Goal: Task Accomplishment & Management: Complete application form

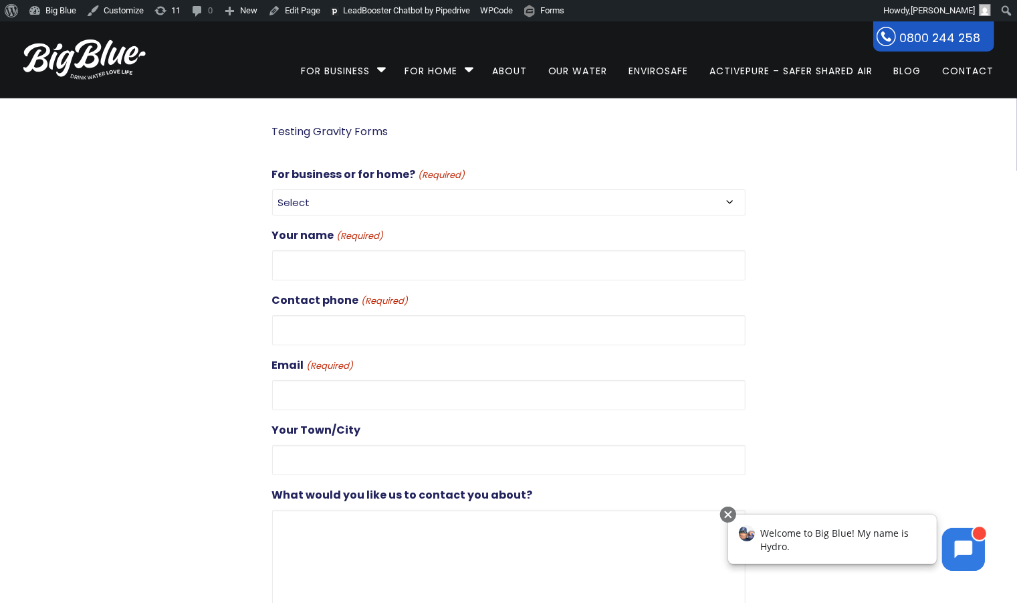
click at [342, 132] on p "Testing Gravity Forms" at bounding box center [509, 131] width 474 height 19
click at [348, 128] on p "Testing Gravity Forms" at bounding box center [509, 131] width 474 height 19
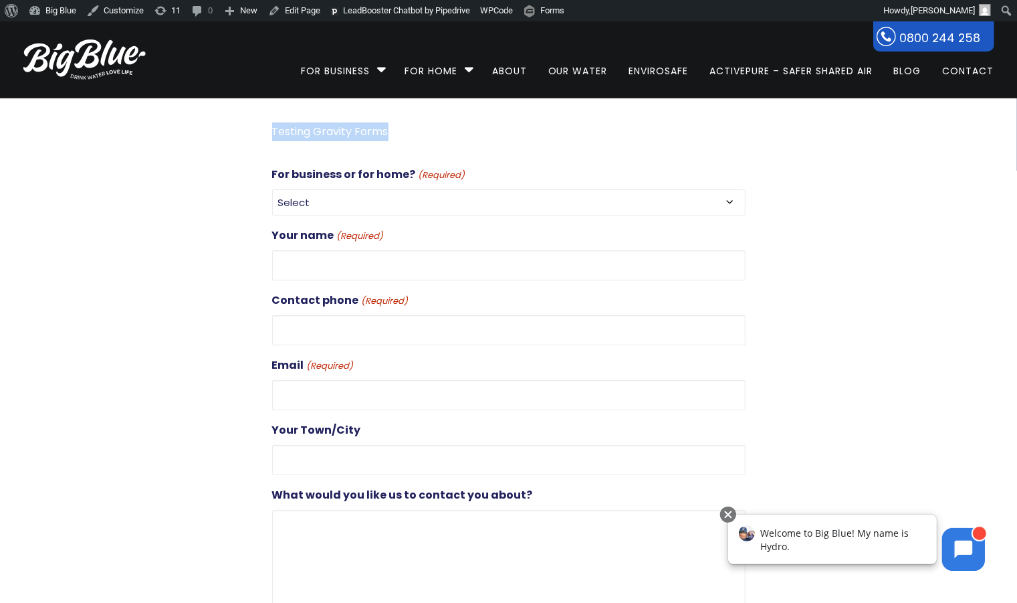
click at [348, 128] on p "Testing Gravity Forms" at bounding box center [509, 131] width 474 height 19
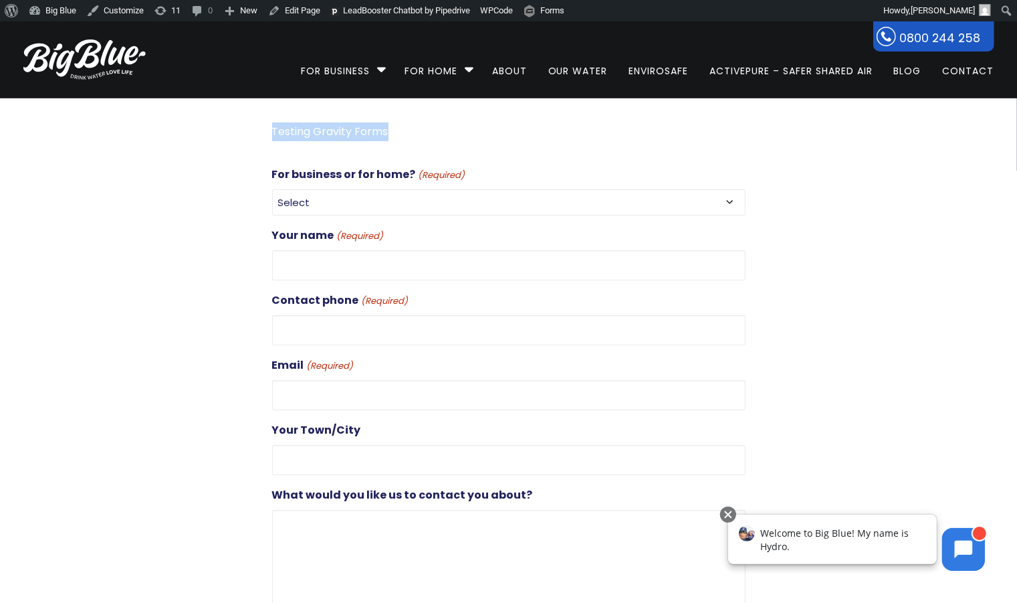
click at [348, 128] on p "Testing Gravity Forms" at bounding box center [509, 131] width 474 height 19
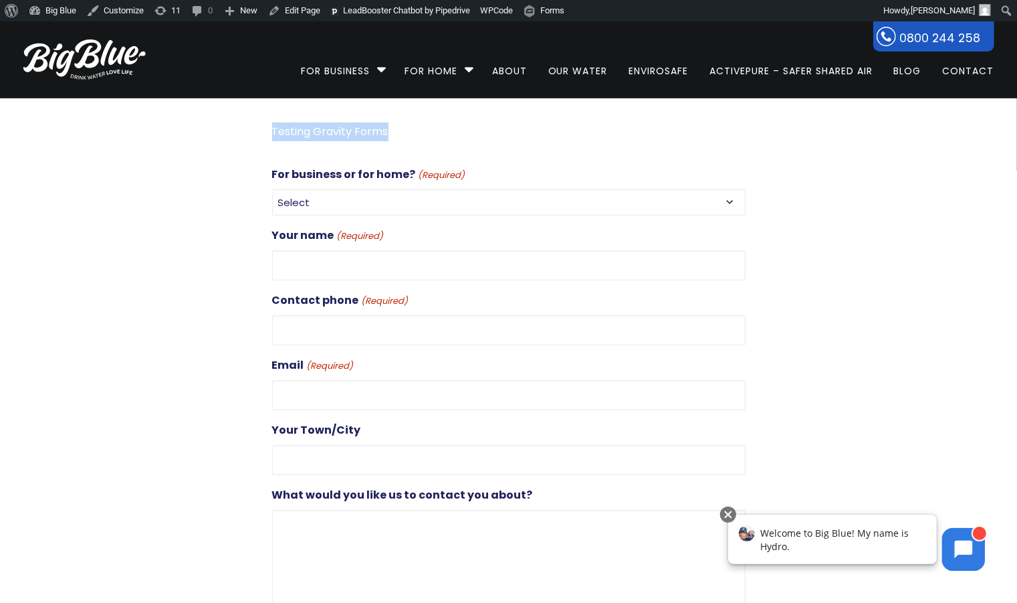
click at [348, 128] on p "Testing Gravity Forms" at bounding box center [509, 131] width 474 height 19
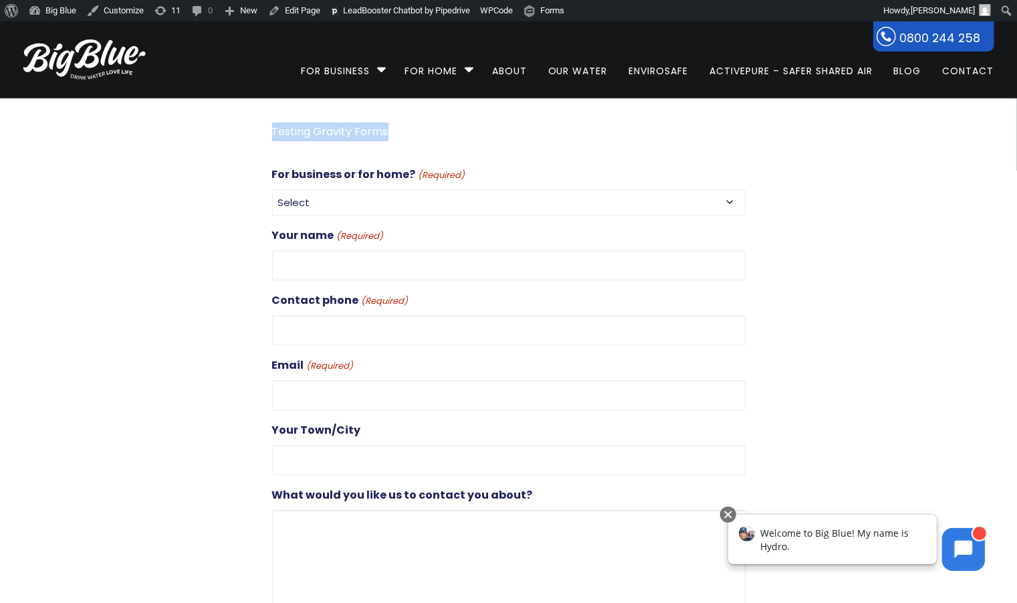
click at [348, 128] on p "Testing Gravity Forms" at bounding box center [509, 131] width 474 height 19
click at [144, 139] on div at bounding box center [123, 413] width 249 height 583
click at [336, 124] on p "Testing Gravity Forms" at bounding box center [509, 131] width 474 height 19
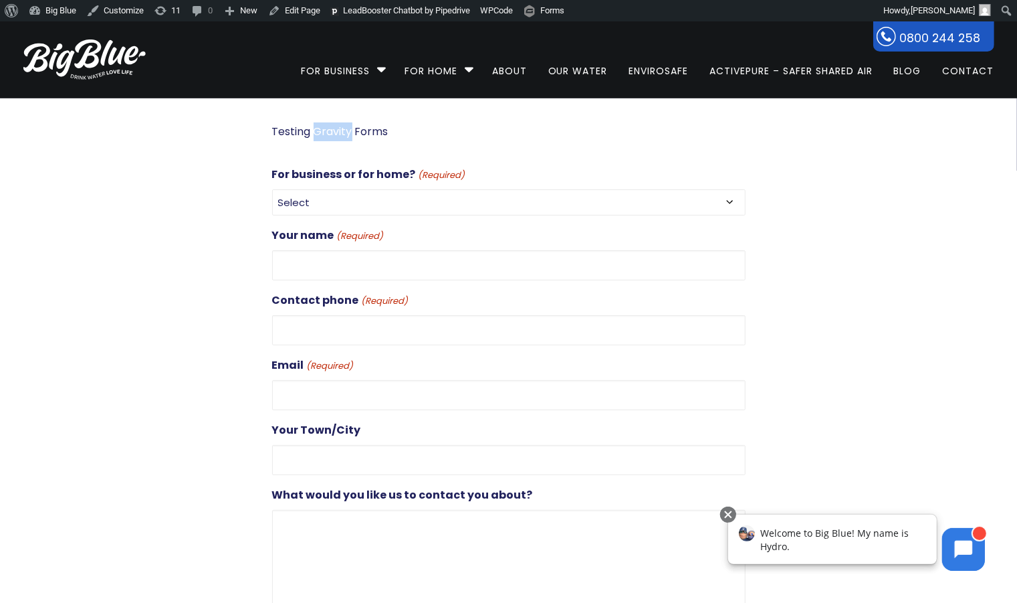
click at [336, 124] on p "Testing Gravity Forms" at bounding box center [509, 131] width 474 height 19
click at [502, 190] on select "Select For Business For Home" at bounding box center [509, 202] width 474 height 26
select select "For Business"
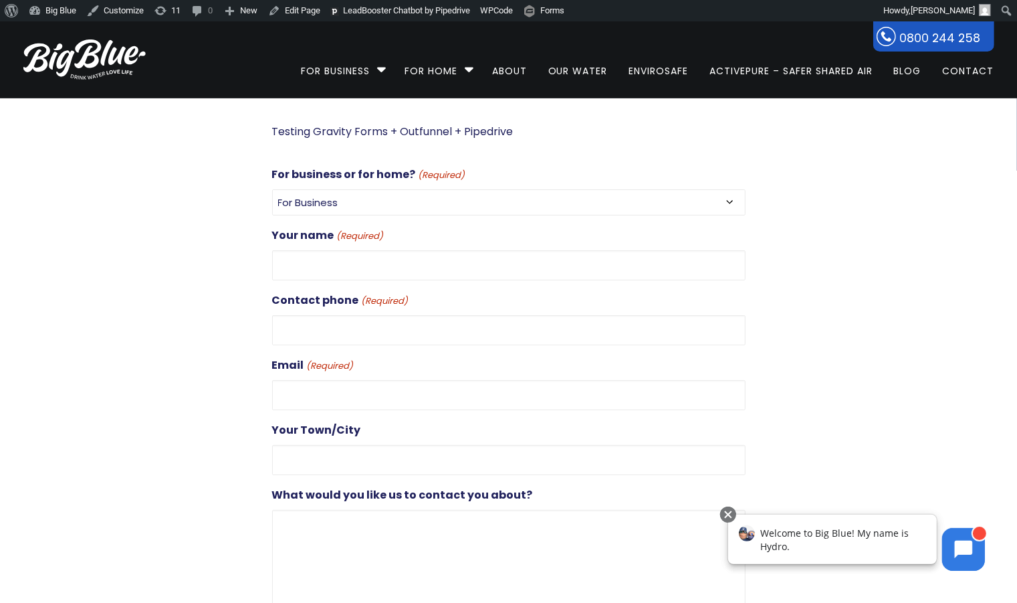
click at [272, 189] on select "Select For Business For Home" at bounding box center [509, 202] width 474 height 26
click at [449, 247] on div "Your name (Required)" at bounding box center [509, 253] width 474 height 54
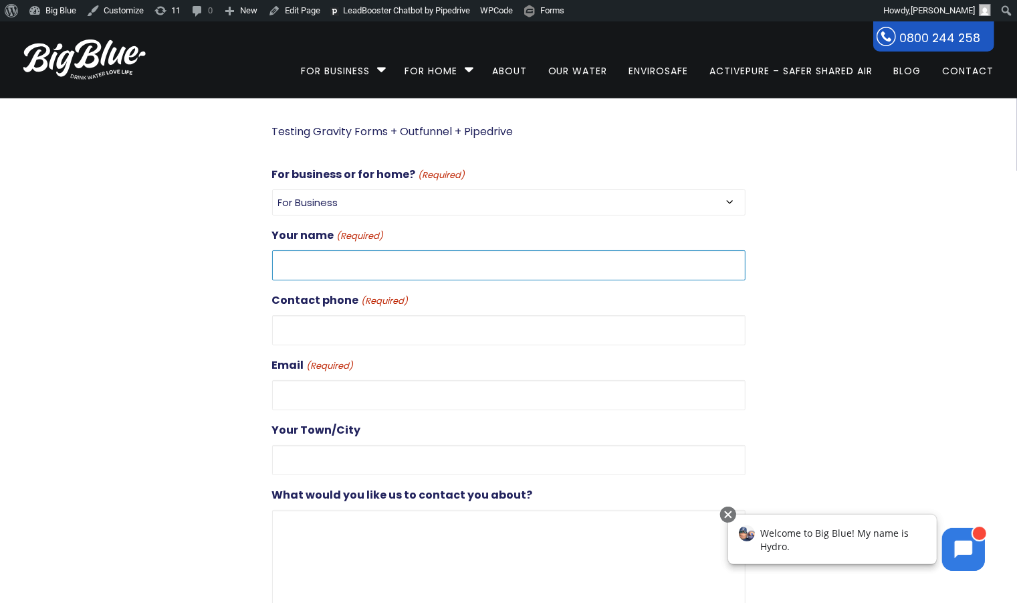
click at [440, 255] on input "Your name (Required)" at bounding box center [509, 265] width 474 height 30
drag, startPoint x: 455, startPoint y: 268, endPoint x: 266, endPoint y: 264, distance: 190.0
click at [266, 264] on div "Testing Gravity Forms + Outfunnel + Pipedrive For business or for home? (Requir…" at bounding box center [497, 413] width 498 height 583
type input "Dan+Test15@gooddigital.co.nz"
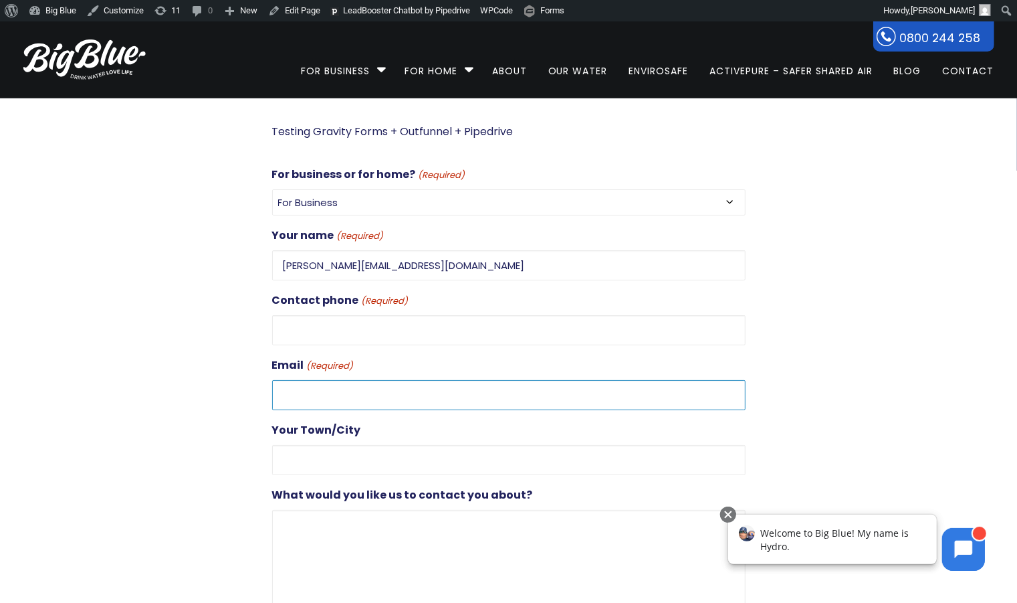
drag, startPoint x: 332, startPoint y: 385, endPoint x: 367, endPoint y: 346, distance: 52.1
click at [332, 385] on input "Email (Required)" at bounding box center [509, 395] width 474 height 30
paste input "Dan+Test15@gooddigital.co.nz"
type input "Dan+Test15@gooddigital.co.nz"
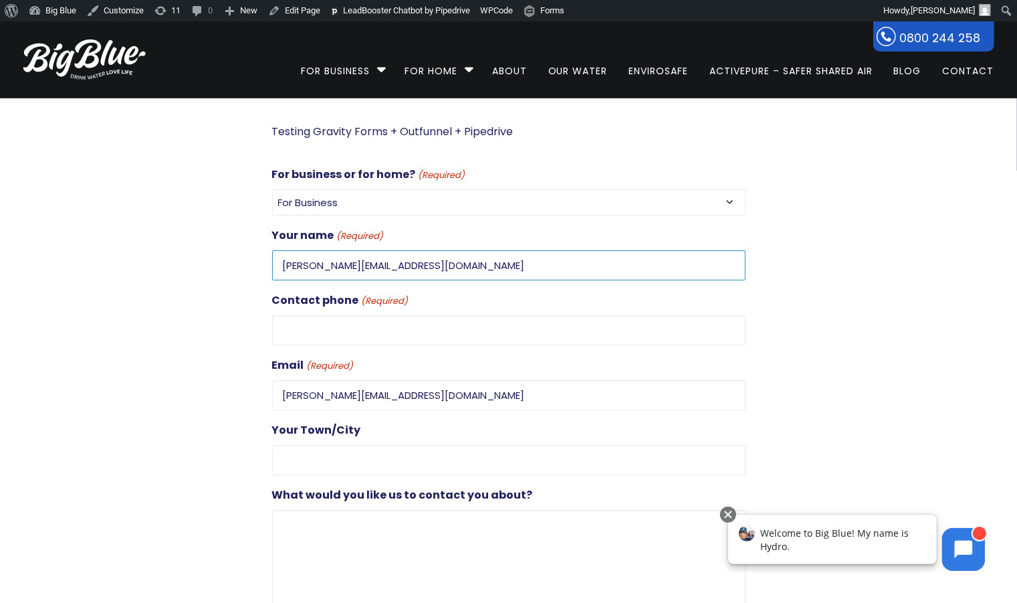
click at [341, 267] on input "Dan+Test15@gooddigital.co.nz" at bounding box center [509, 265] width 474 height 30
type input "Dan+Test15"
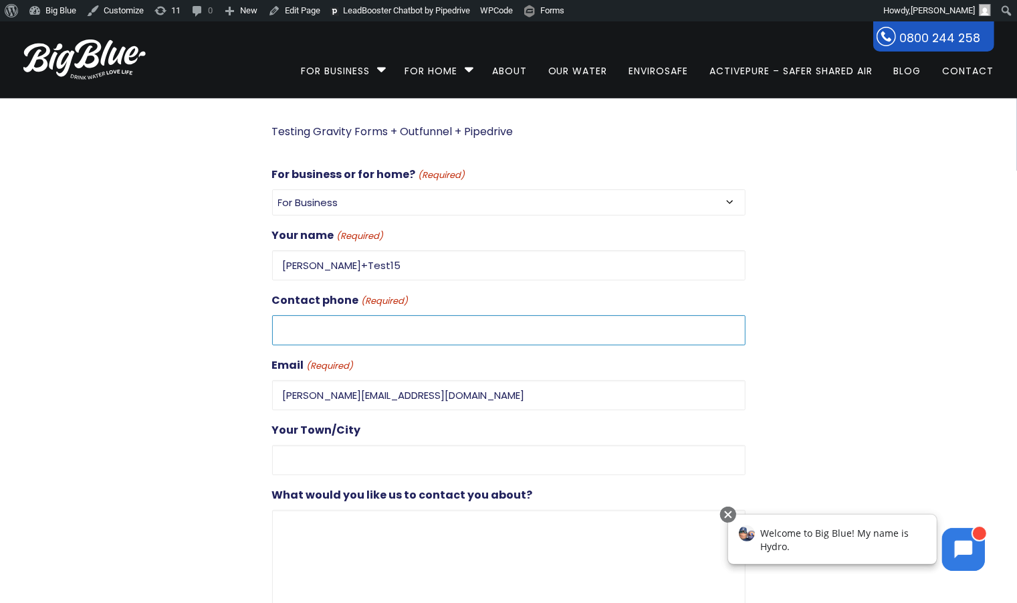
click at [347, 327] on input "Contact phone (Required)" at bounding box center [509, 330] width 474 height 30
type input "0272851626"
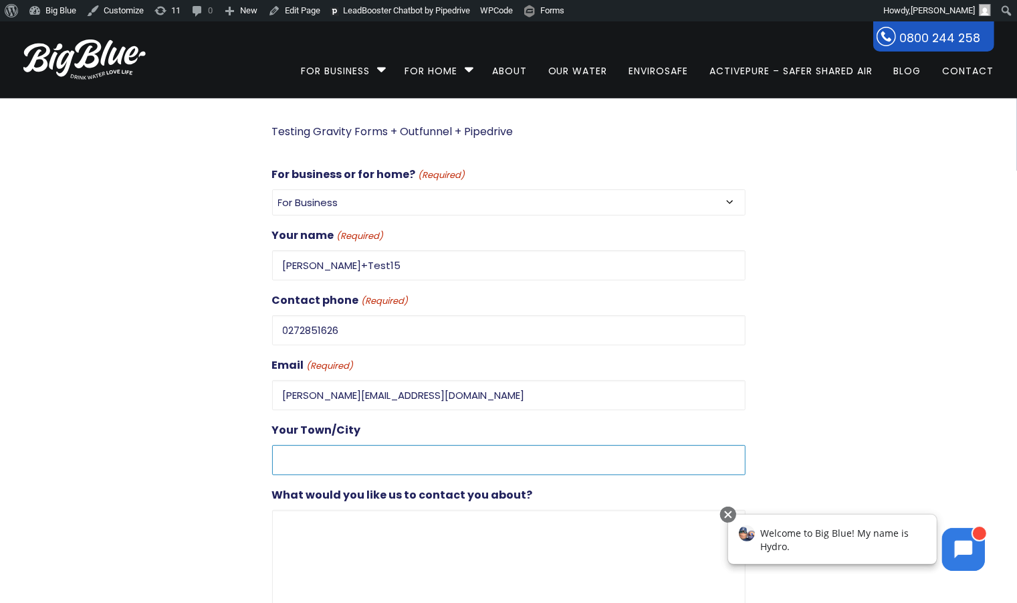
type input "Auckland"
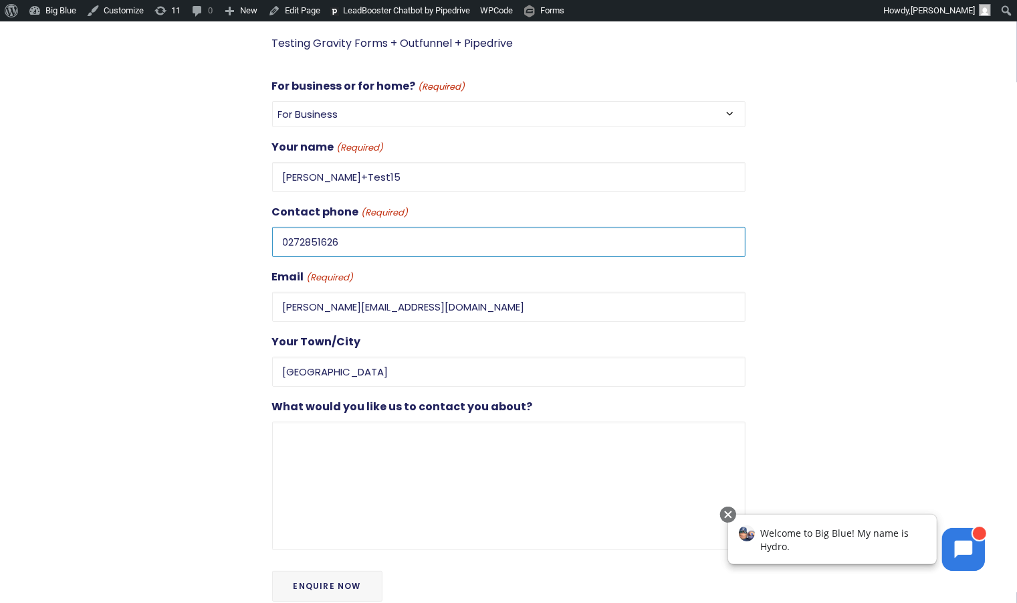
scroll to position [194, 0]
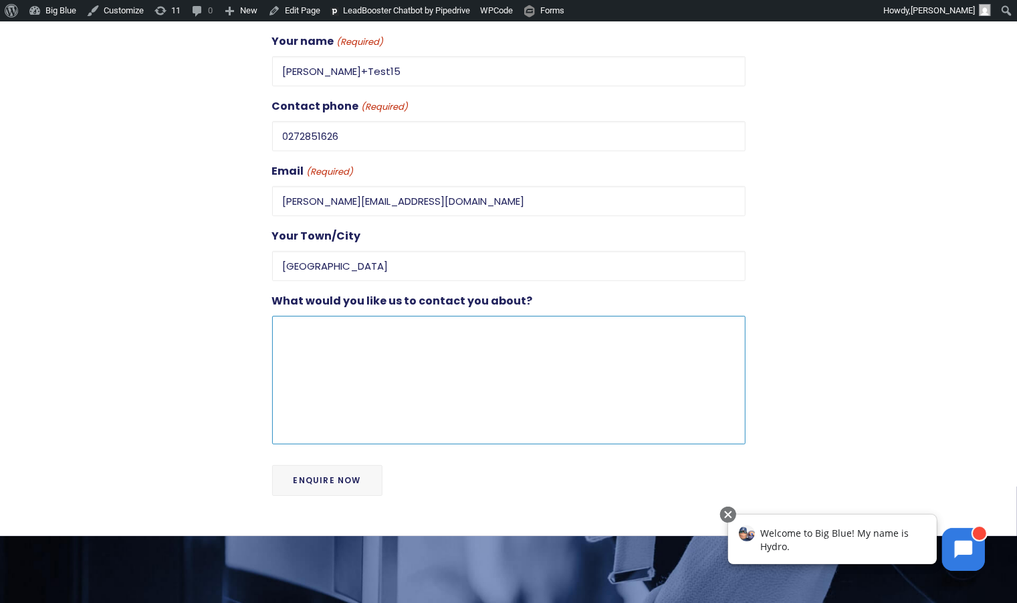
click at [336, 317] on textarea "What would you like us to contact you about?" at bounding box center [509, 380] width 474 height 128
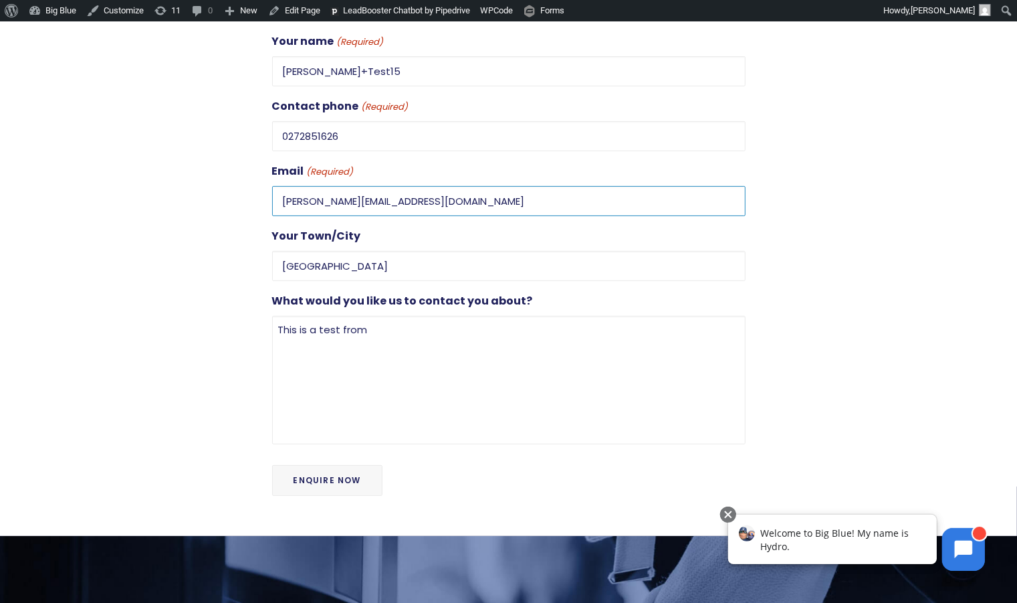
drag, startPoint x: 340, startPoint y: 197, endPoint x: 173, endPoint y: 192, distance: 167.3
click at [171, 191] on div "Testing Gravity Forms + Outfunnel + Pipedrive For business or for home? (Requir…" at bounding box center [496, 219] width 995 height 583
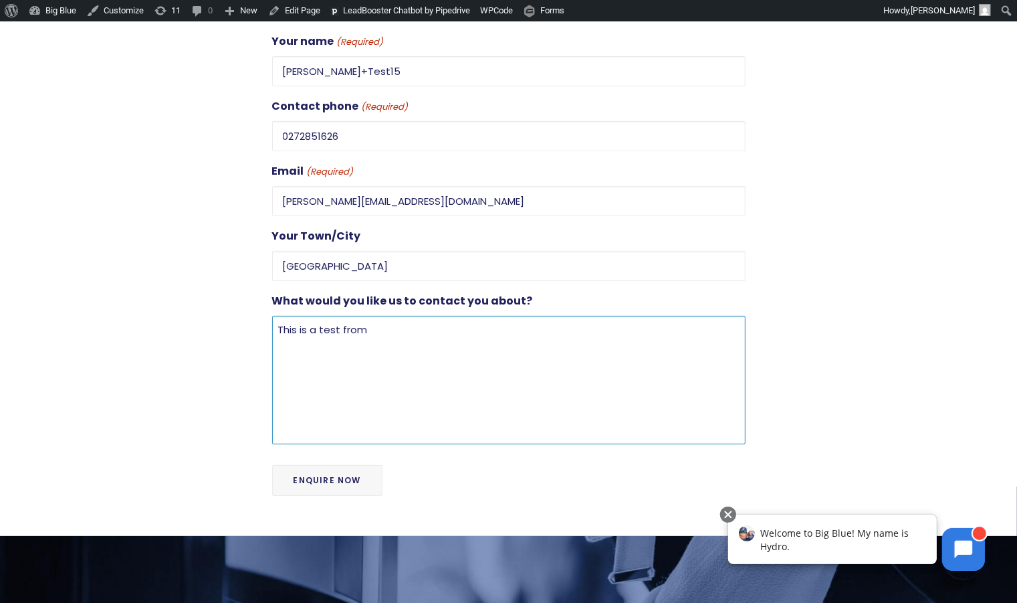
click at [377, 328] on textarea "This is a test from" at bounding box center [509, 380] width 474 height 128
paste textarea "Dan+Test15"
type textarea "This is a test from Dan+Test15"
click at [343, 472] on input "Enquire Now" at bounding box center [327, 480] width 110 height 31
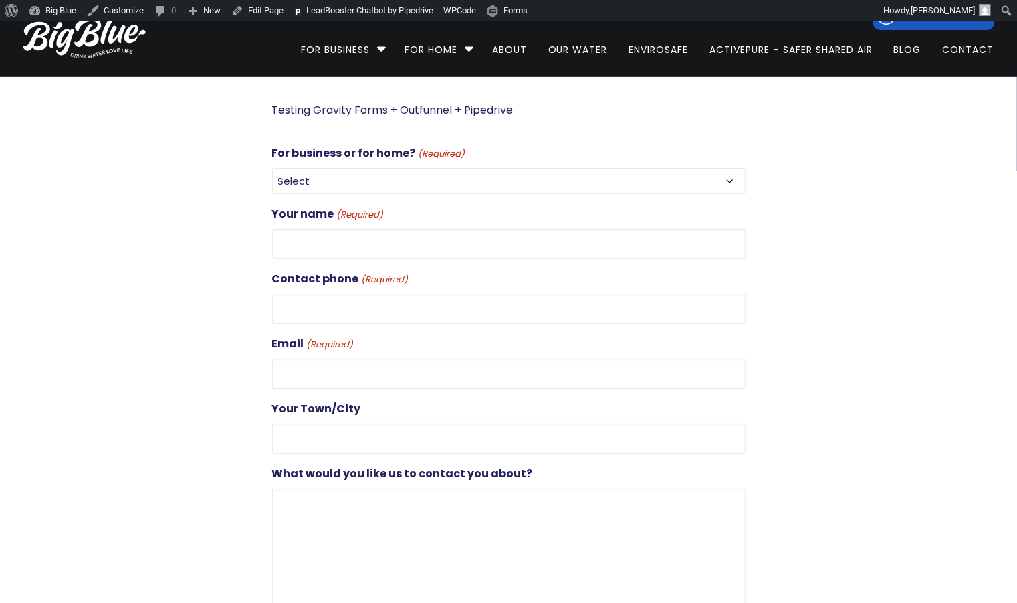
click at [375, 176] on select "Select For Business For Home" at bounding box center [509, 181] width 474 height 26
select select "For Business"
click at [272, 168] on select "Select For Business For Home" at bounding box center [509, 181] width 474 height 26
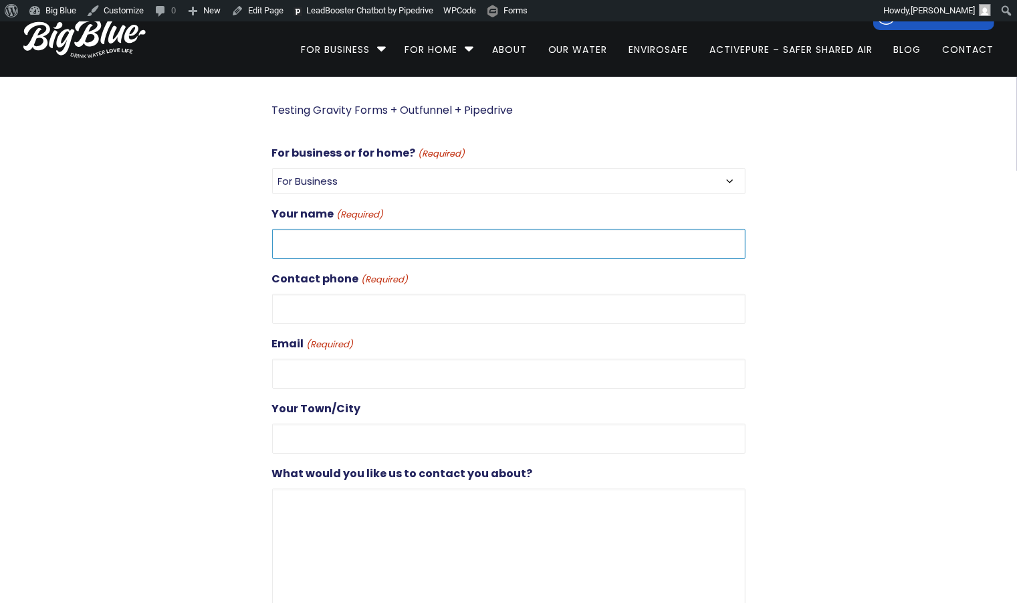
click at [393, 237] on input "Your name (Required)" at bounding box center [509, 244] width 474 height 30
type input "[PERSON_NAME]"
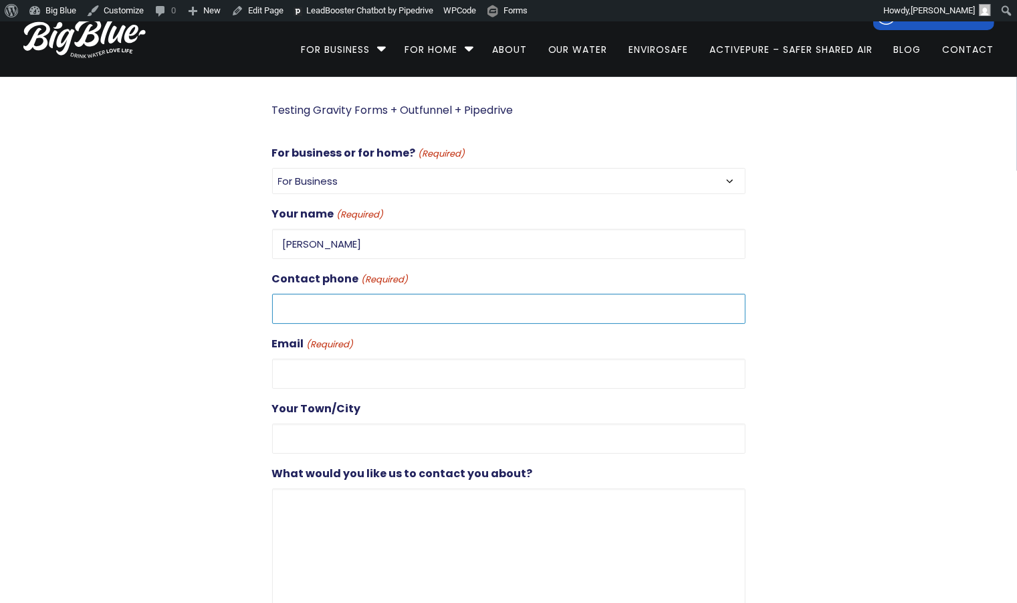
type input "0272851626"
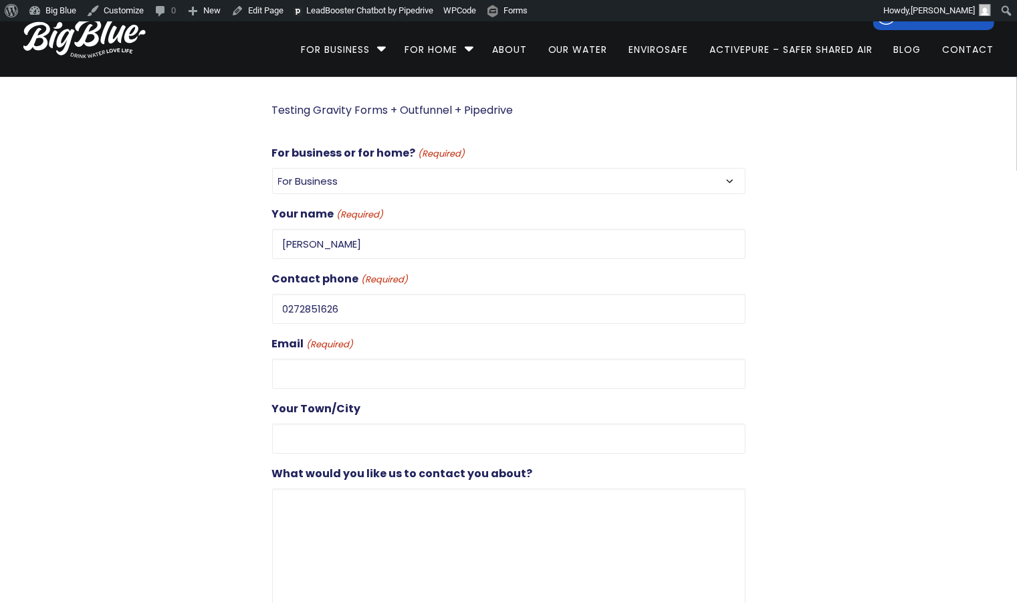
type input "[PERSON_NAME][EMAIL_ADDRESS][DOMAIN_NAME]"
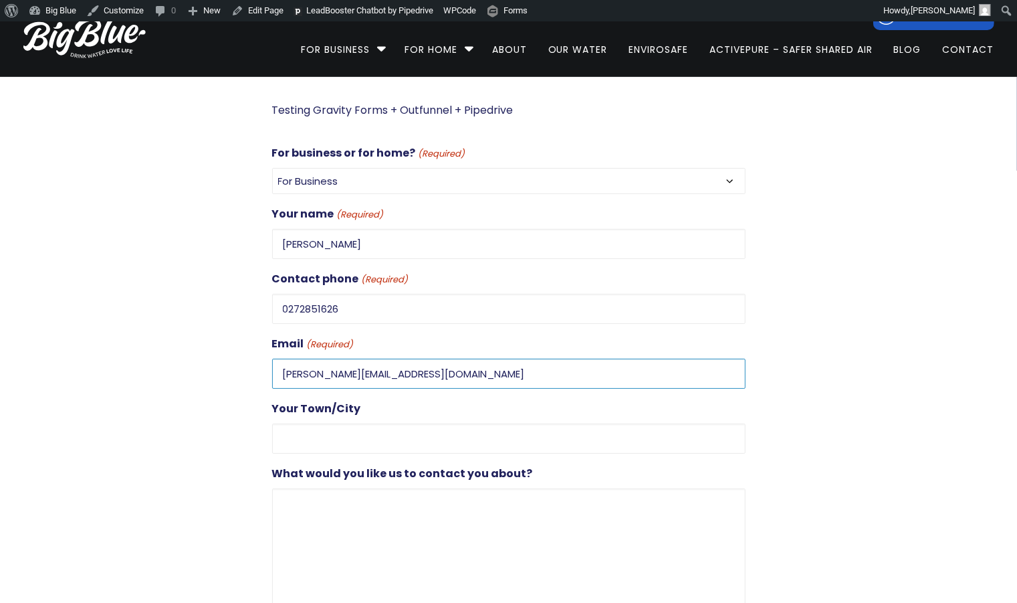
type input "[GEOGRAPHIC_DATA]"
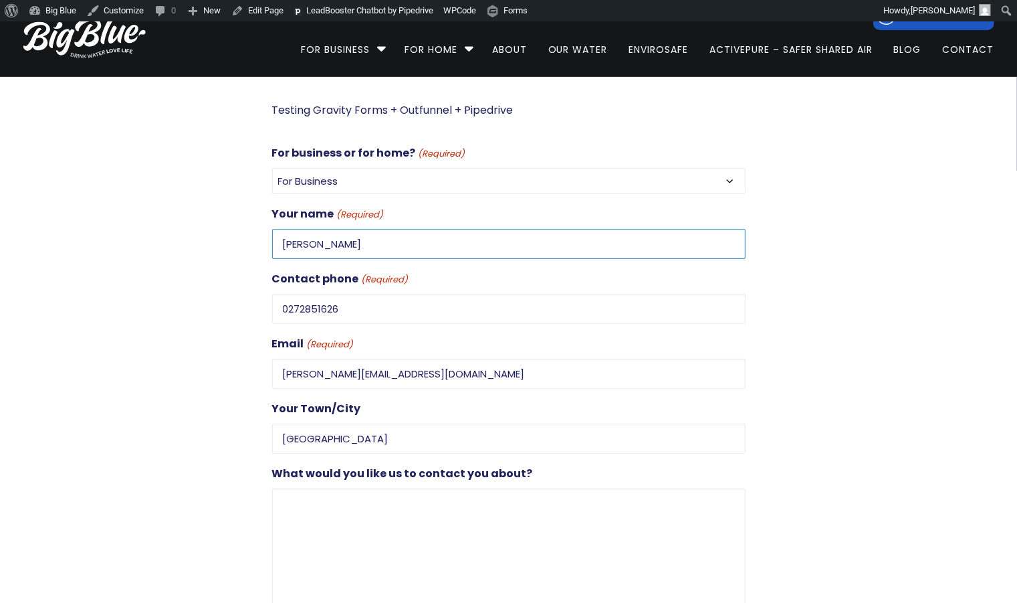
click at [321, 241] on input "[PERSON_NAME]" at bounding box center [509, 244] width 474 height 30
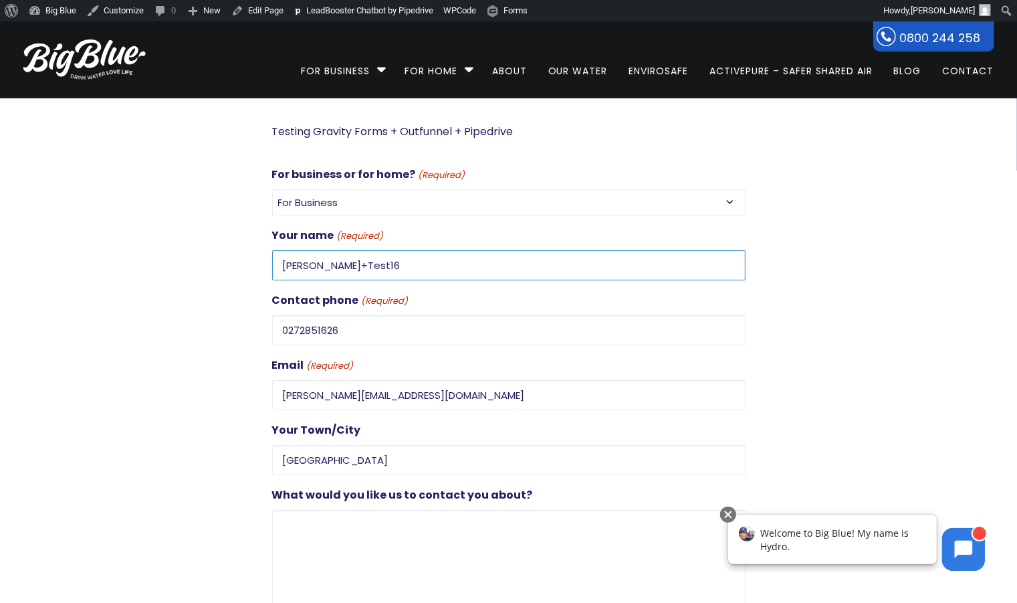
type input "Dan+Test16"
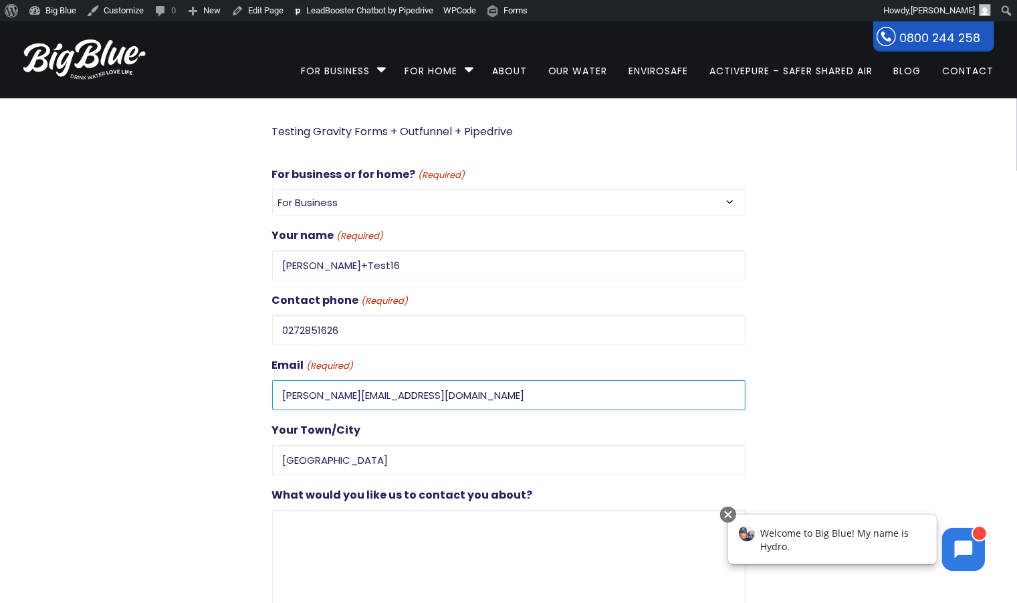
drag, startPoint x: 302, startPoint y: 390, endPoint x: 303, endPoint y: 408, distance: 18.1
click at [302, 391] on input "dan@gooddigital.co.nz" at bounding box center [509, 395] width 474 height 30
type input "dan+test16@gooddigital.co.nz"
click at [291, 516] on textarea "What would you like us to contact you about?" at bounding box center [509, 574] width 474 height 128
paste textarea "dan+test16"
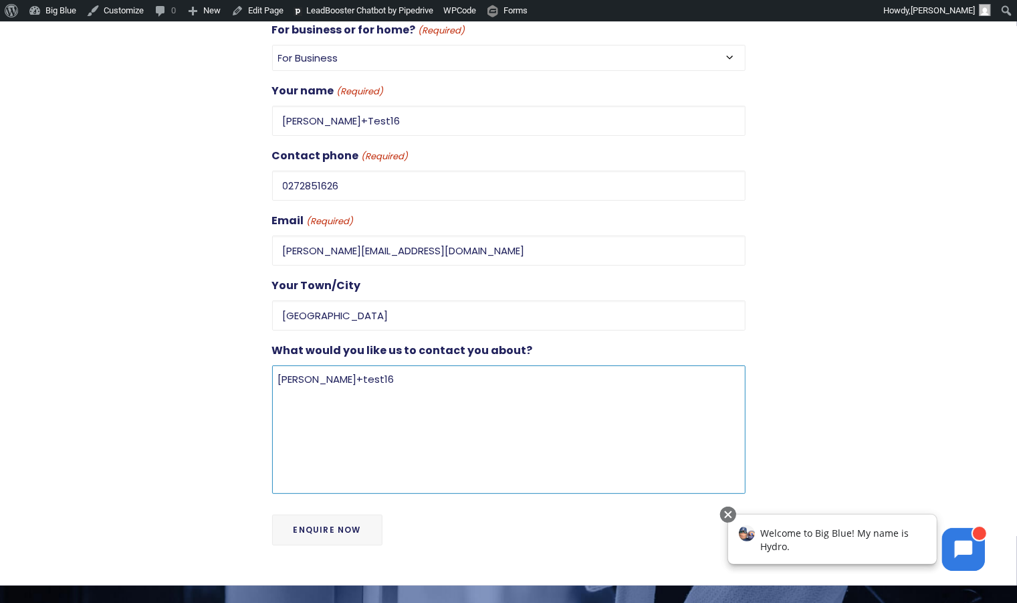
scroll to position [166, 0]
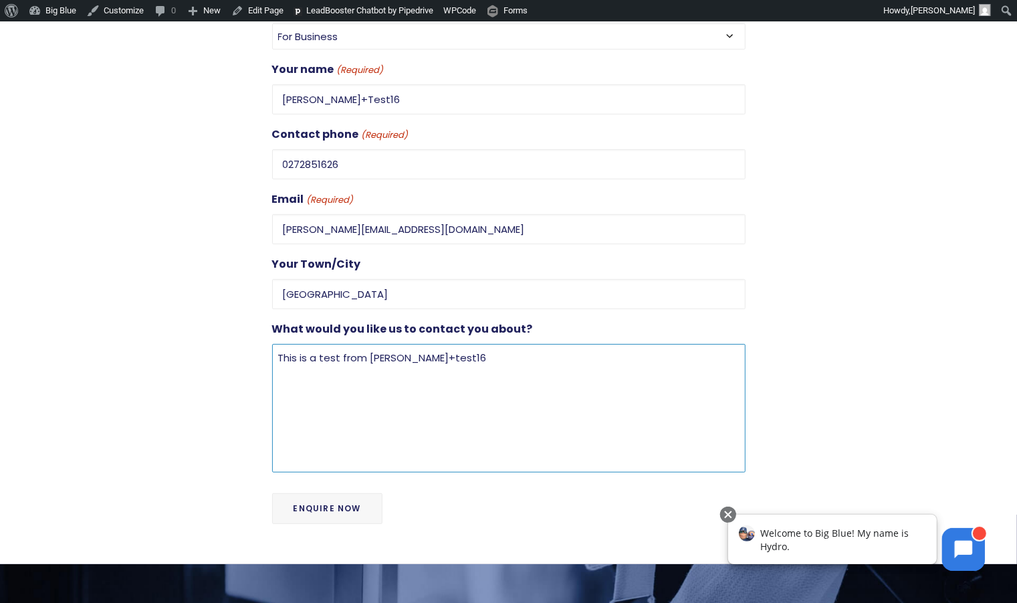
type textarea "This is a test from dan+test16"
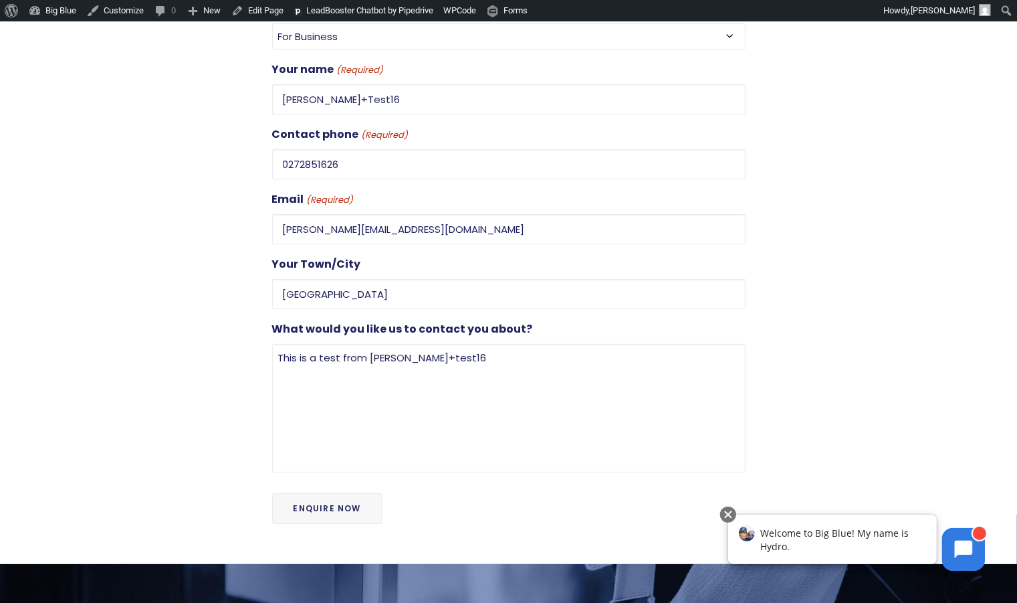
click at [358, 498] on input "Enquire Now" at bounding box center [327, 508] width 110 height 31
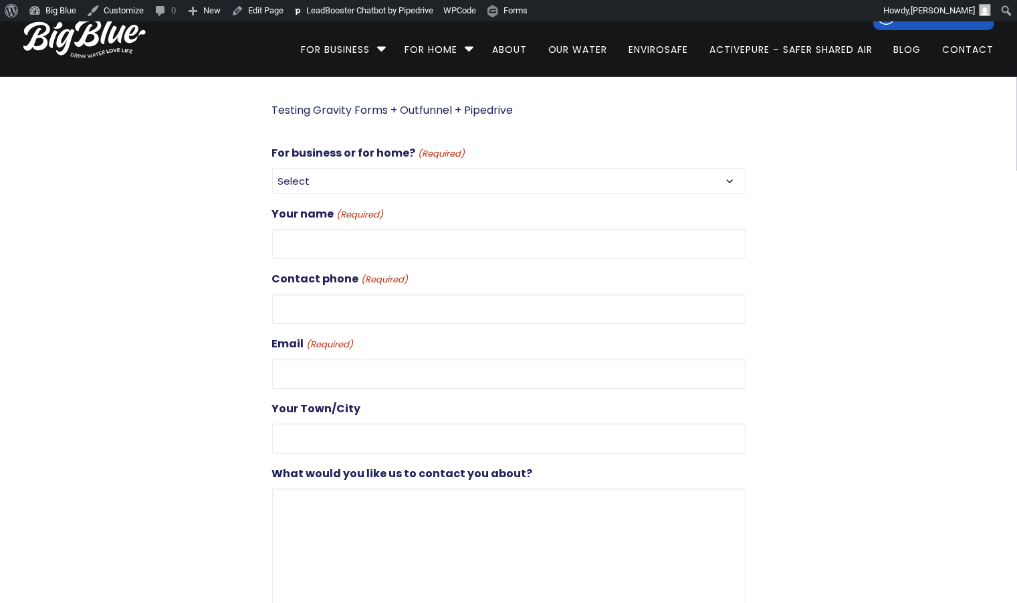
click at [373, 174] on div "For business or for home? (Required) Select For Business For Home" at bounding box center [509, 169] width 474 height 50
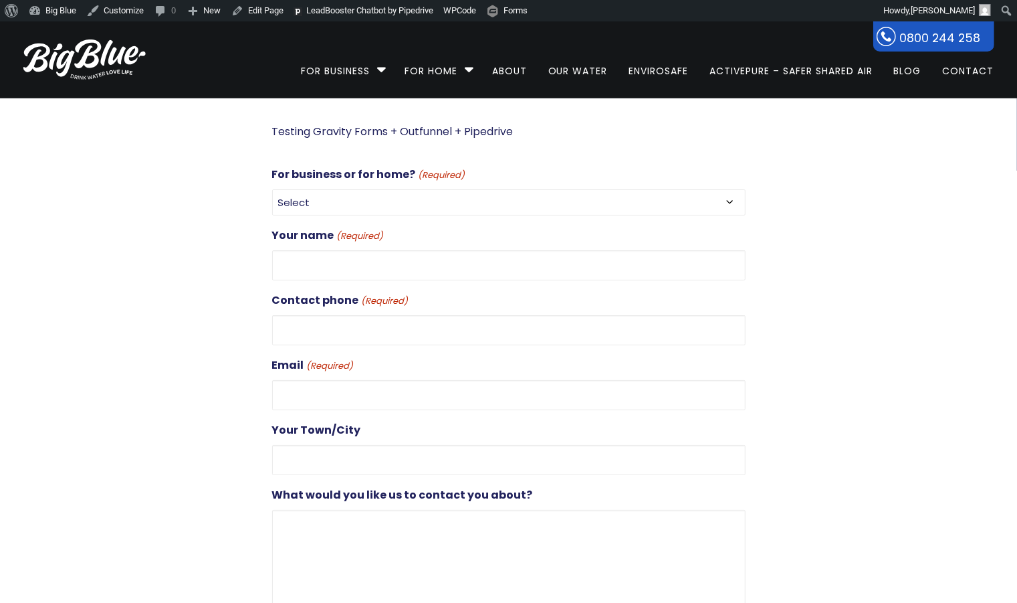
select select "For Business"
click at [272, 189] on select "Select For Business For Home" at bounding box center [509, 202] width 474 height 26
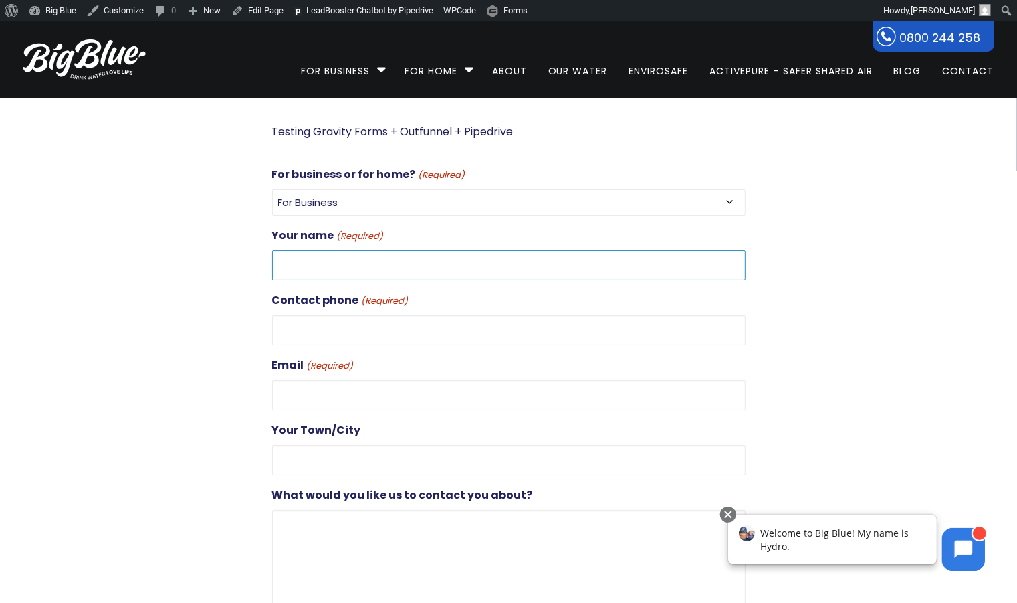
click at [332, 254] on input "Your name (Required)" at bounding box center [509, 265] width 474 height 30
type input "Dan+Test17"
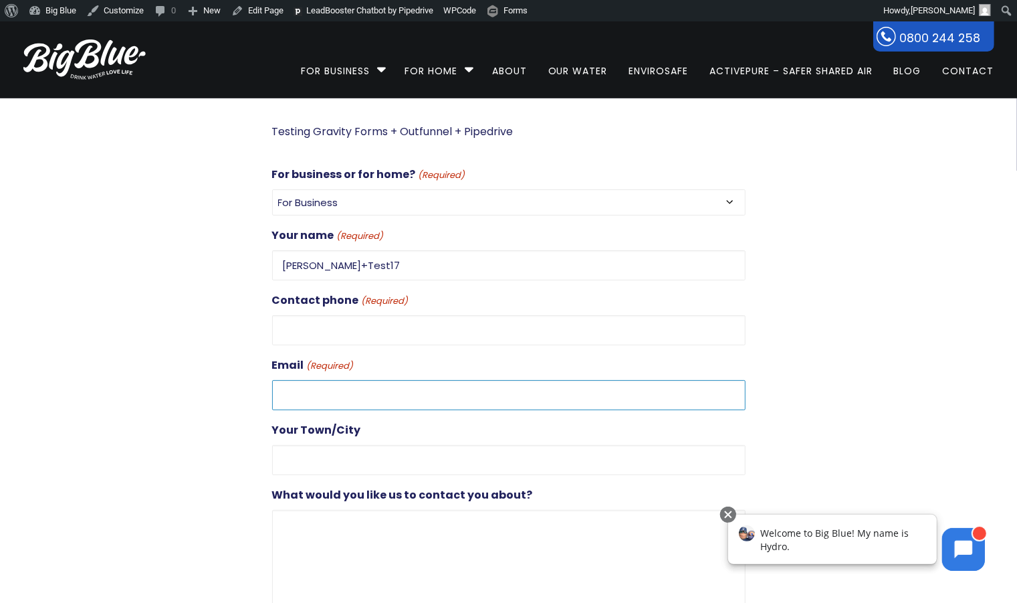
click at [310, 389] on input "Email (Required)" at bounding box center [509, 395] width 474 height 30
paste input "Dan+Test17"
type input "Dan+Test17@gooddigital.co.nz"
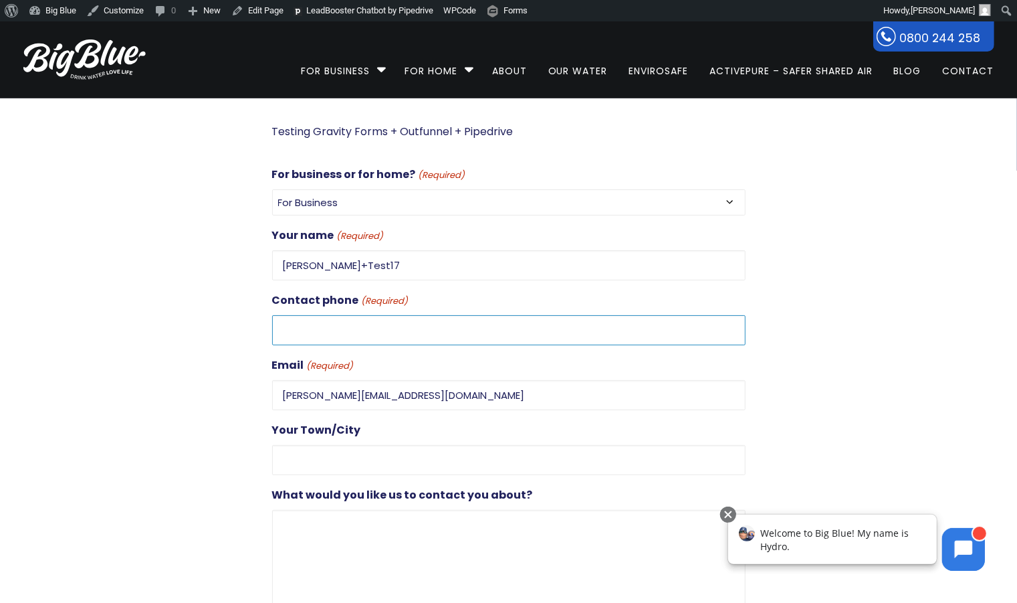
click at [295, 332] on input "Contact phone (Required)" at bounding box center [509, 330] width 474 height 30
type input "0272851626"
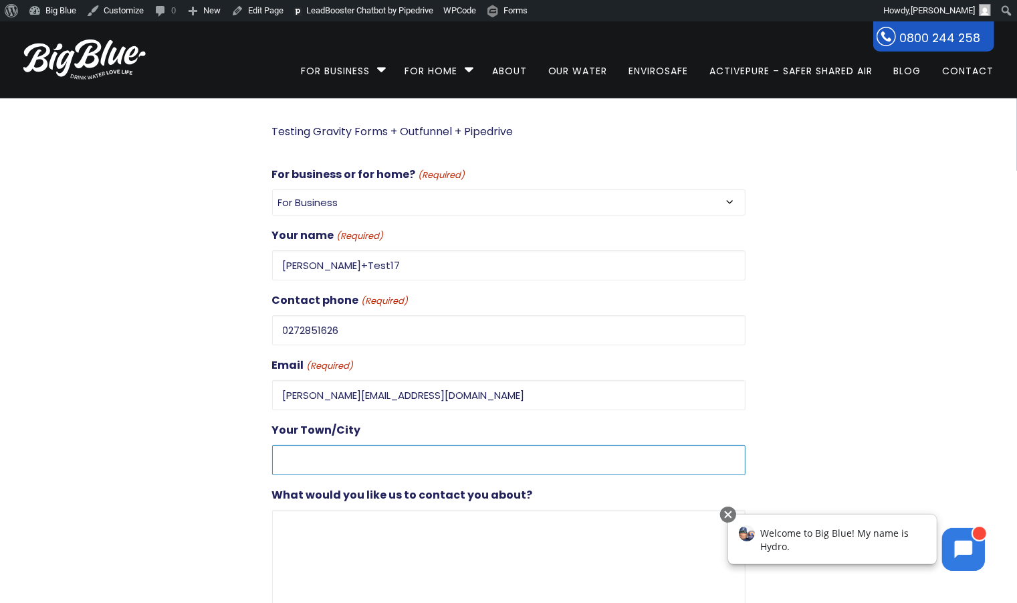
type input "[GEOGRAPHIC_DATA]"
click at [311, 538] on textarea "What would you like us to contact you about?" at bounding box center [509, 574] width 474 height 128
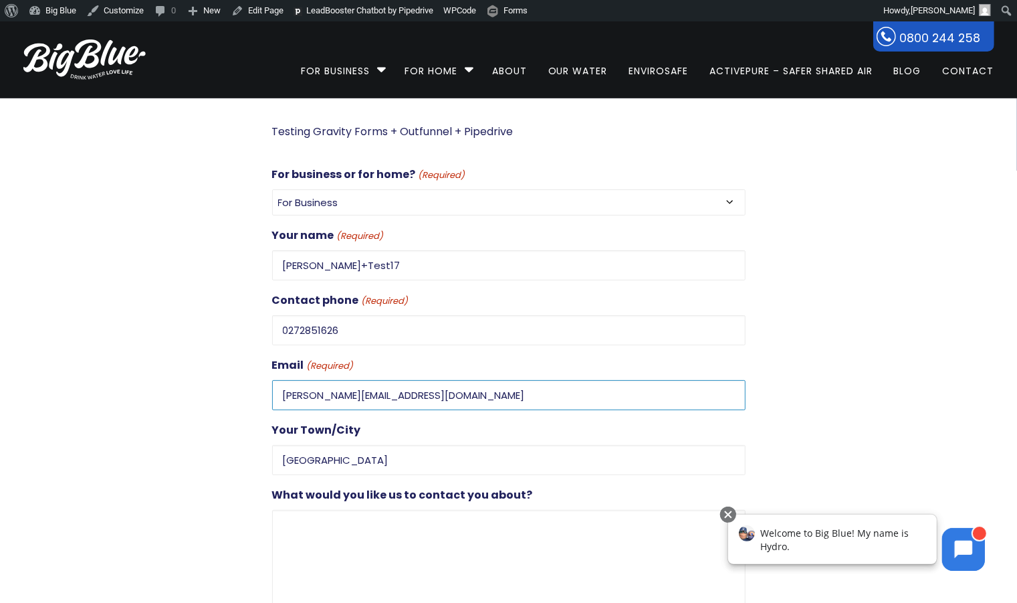
drag, startPoint x: 338, startPoint y: 392, endPoint x: 249, endPoint y: 389, distance: 89.0
click at [249, 389] on div "Testing Gravity Forms + Outfunnel + Pipedrive For business or for home? (Requir…" at bounding box center [497, 413] width 498 height 583
click at [343, 510] on textarea "What would you like us to contact you about?" at bounding box center [509, 574] width 474 height 128
paste textarea "Dan+Test17"
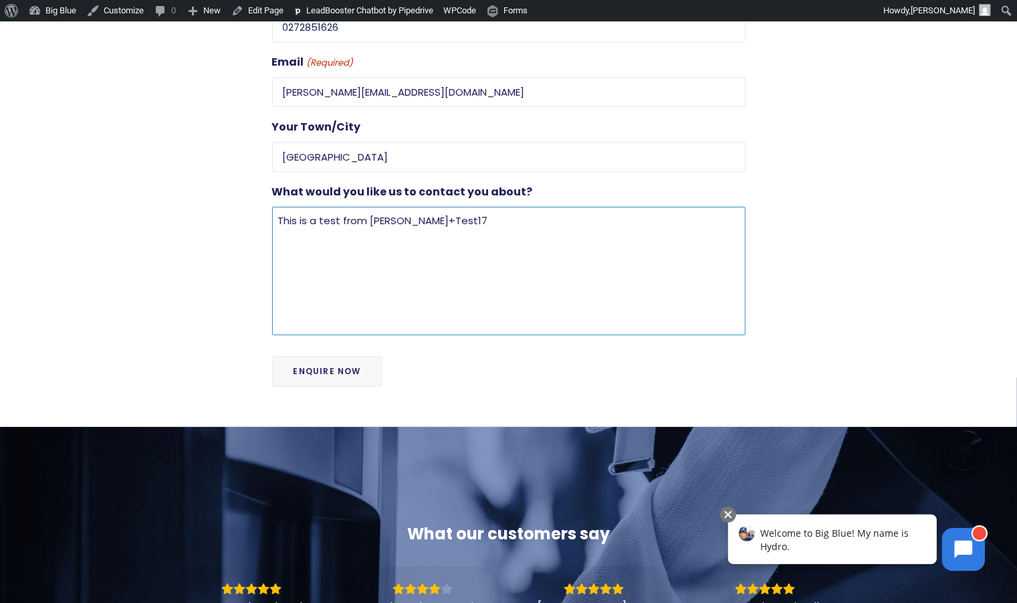
scroll to position [355, 0]
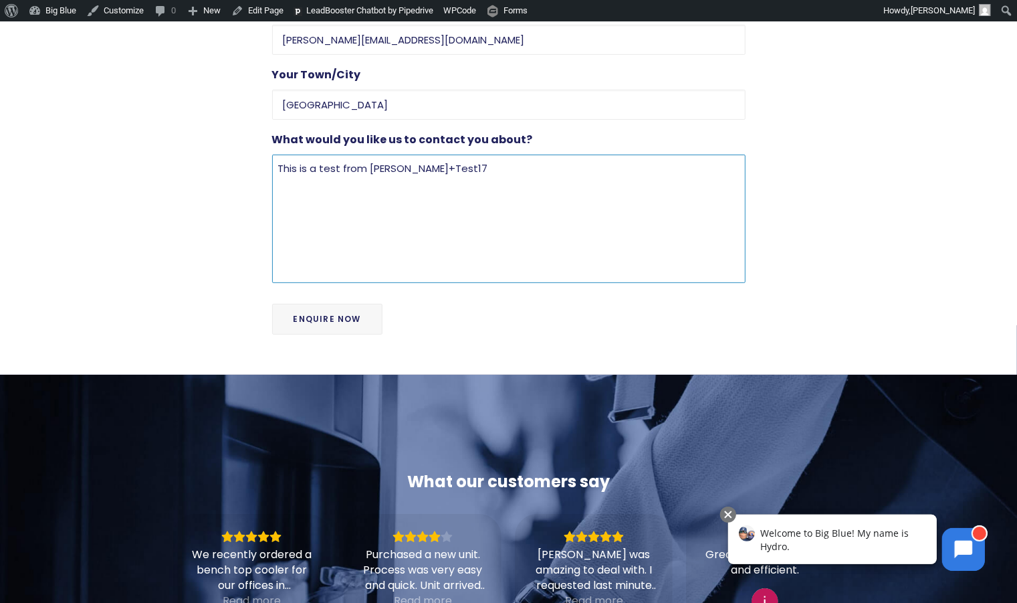
type textarea "This is a test from Dan+Test17"
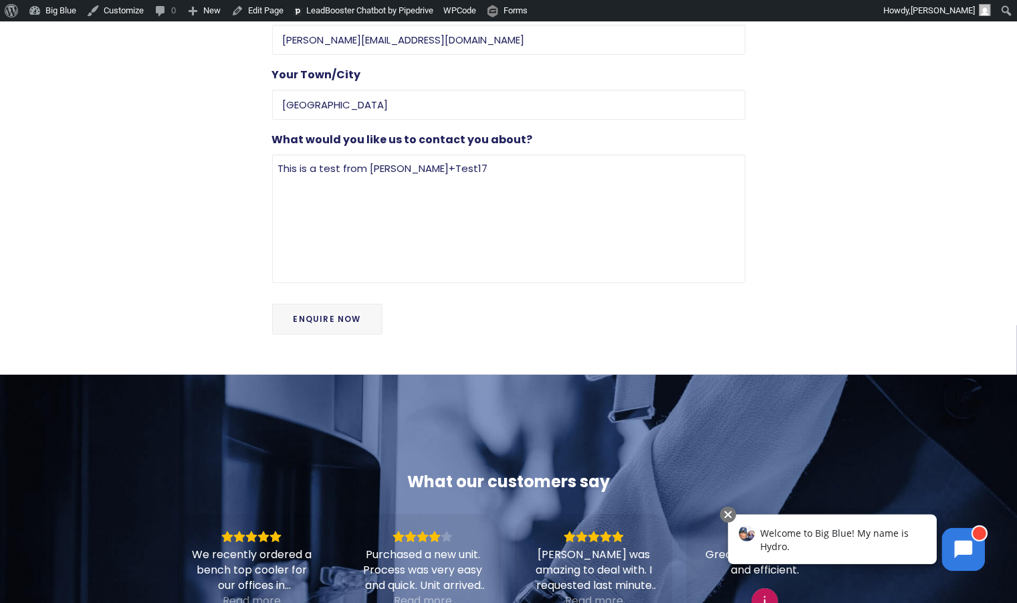
click at [350, 318] on input "Enquire Now" at bounding box center [327, 319] width 110 height 31
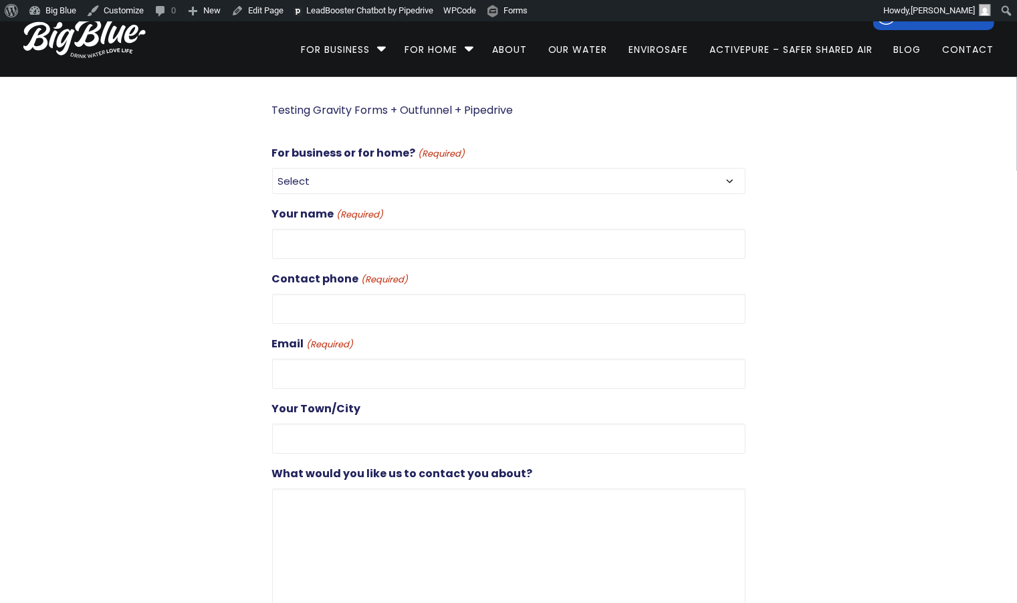
click at [406, 189] on select "Select For Business For Home" at bounding box center [509, 181] width 474 height 26
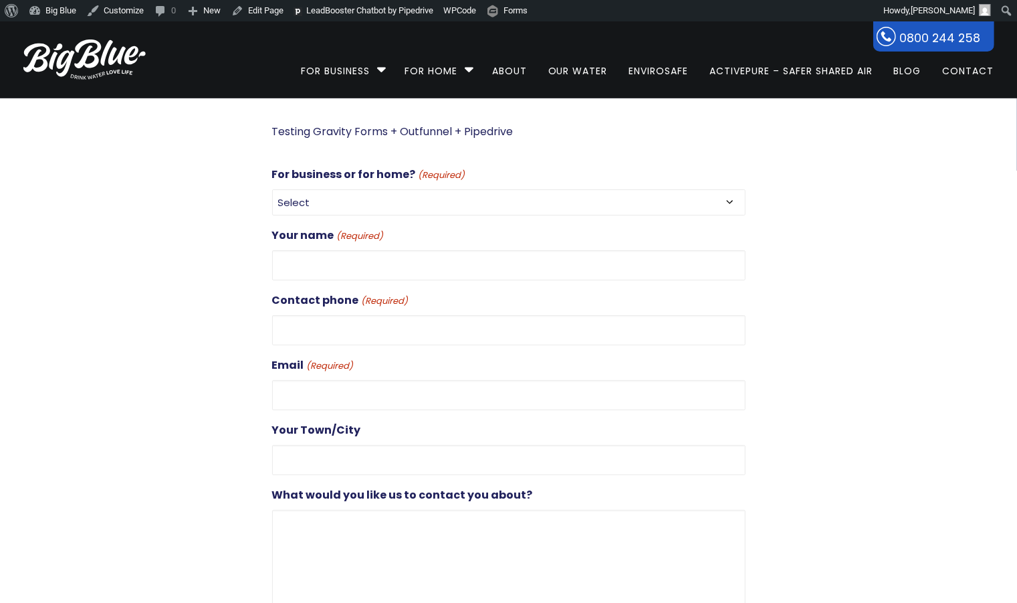
select select "For Business"
click at [272, 189] on select "Select For Business For Home" at bounding box center [509, 202] width 474 height 26
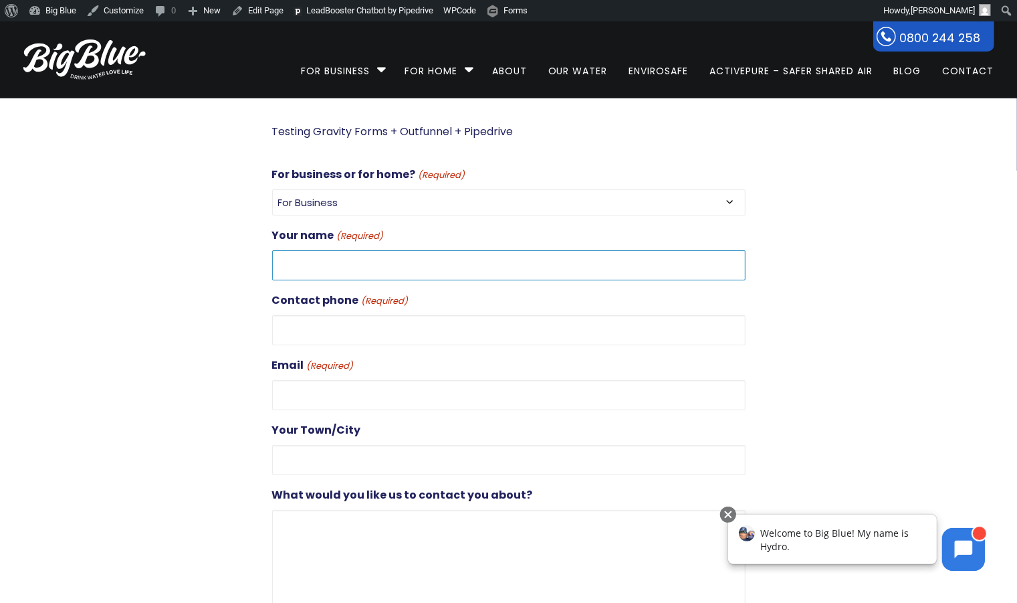
click at [403, 262] on input "Your name (Required)" at bounding box center [509, 265] width 474 height 30
type input "[PERSON_NAME]"
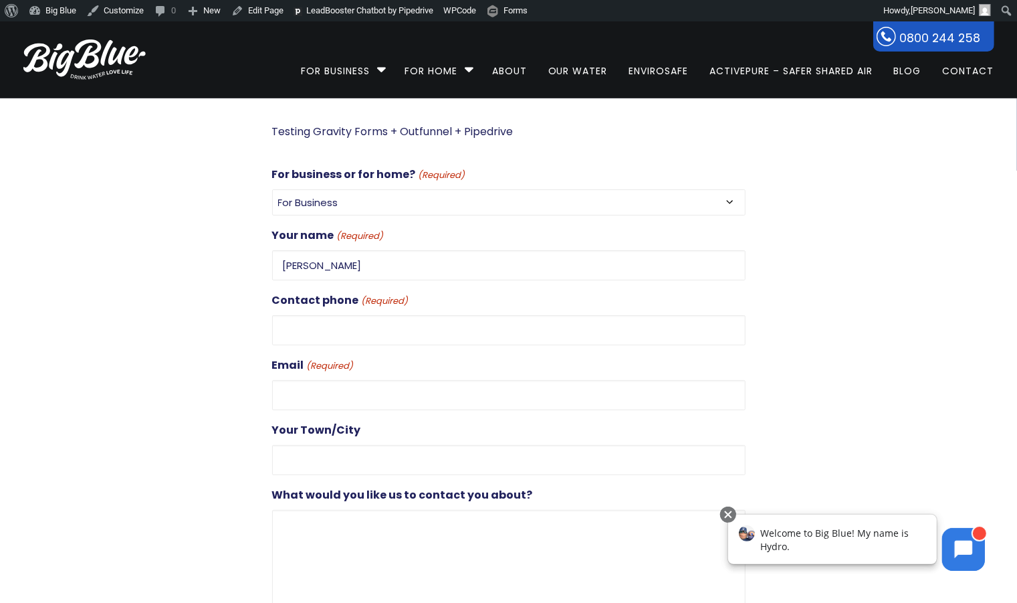
type input "0272851626"
type input "[PERSON_NAME][EMAIL_ADDRESS][DOMAIN_NAME]"
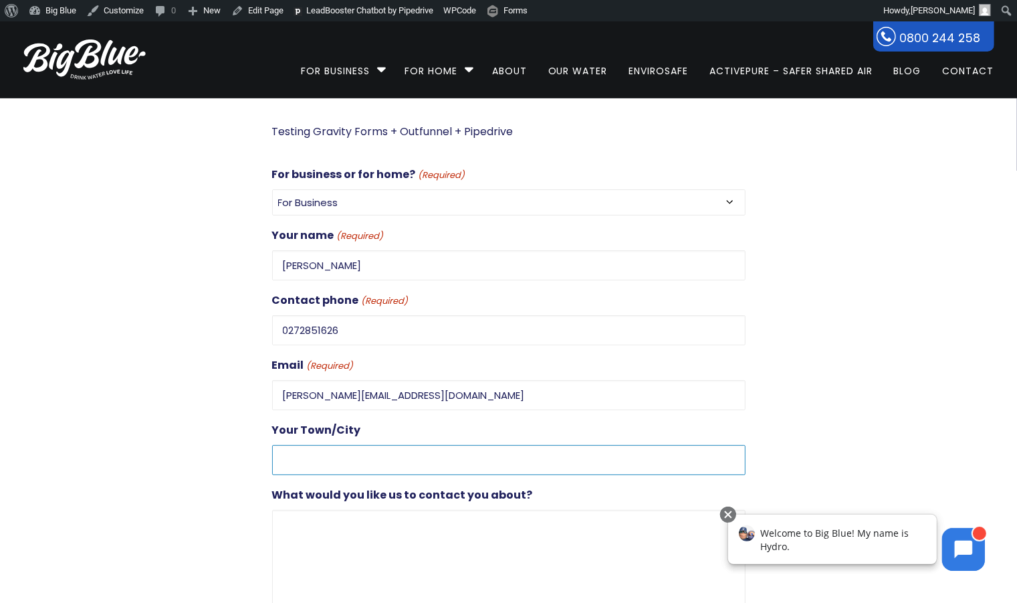
type input "[GEOGRAPHIC_DATA]"
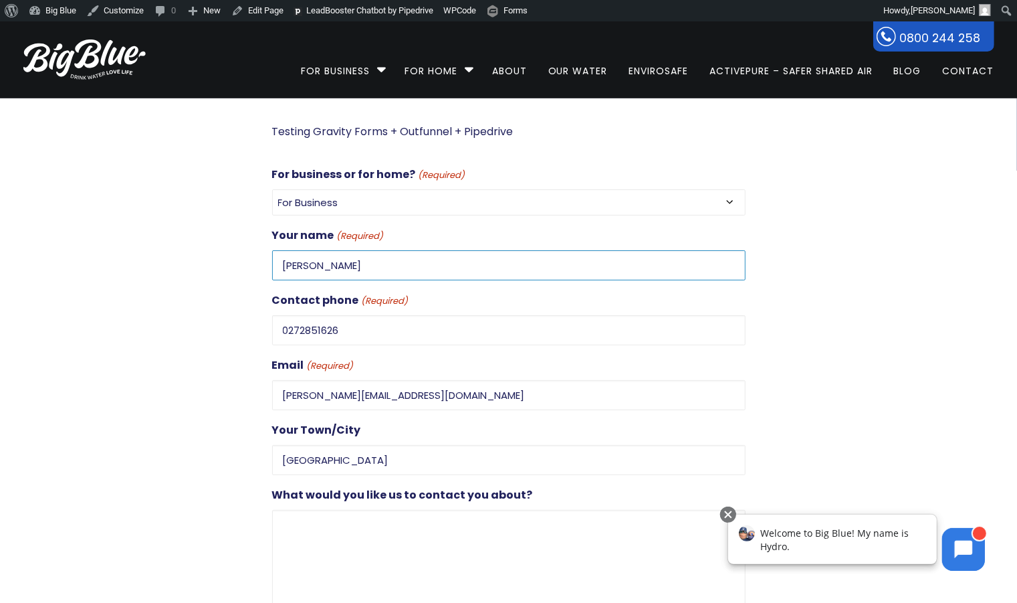
click at [300, 267] on input "[PERSON_NAME]" at bounding box center [509, 265] width 474 height 30
type input "Dan+Test18"
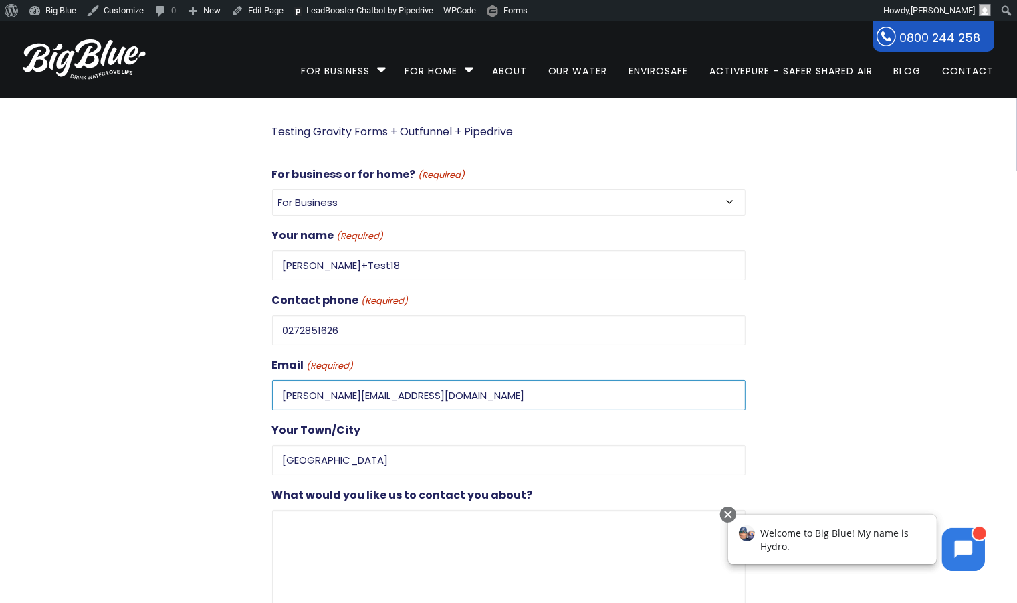
drag, startPoint x: 300, startPoint y: 390, endPoint x: 249, endPoint y: 391, distance: 51.5
click at [249, 391] on div "Testing Gravity Forms + Outfunnel + Pipedrive For business or for home? (Requir…" at bounding box center [497, 413] width 498 height 583
paste input "Dan+Test18"
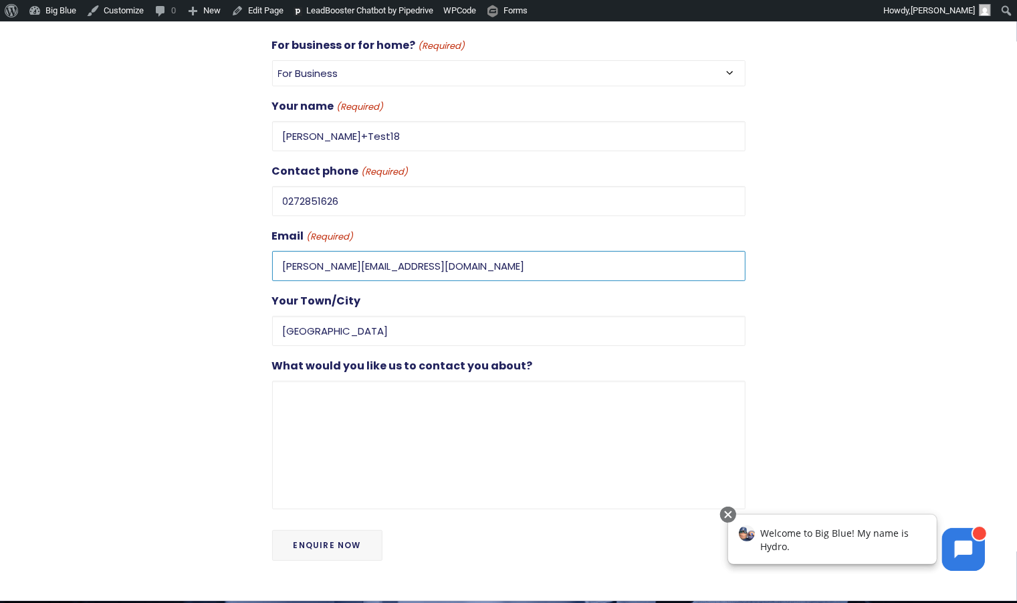
scroll to position [149, 0]
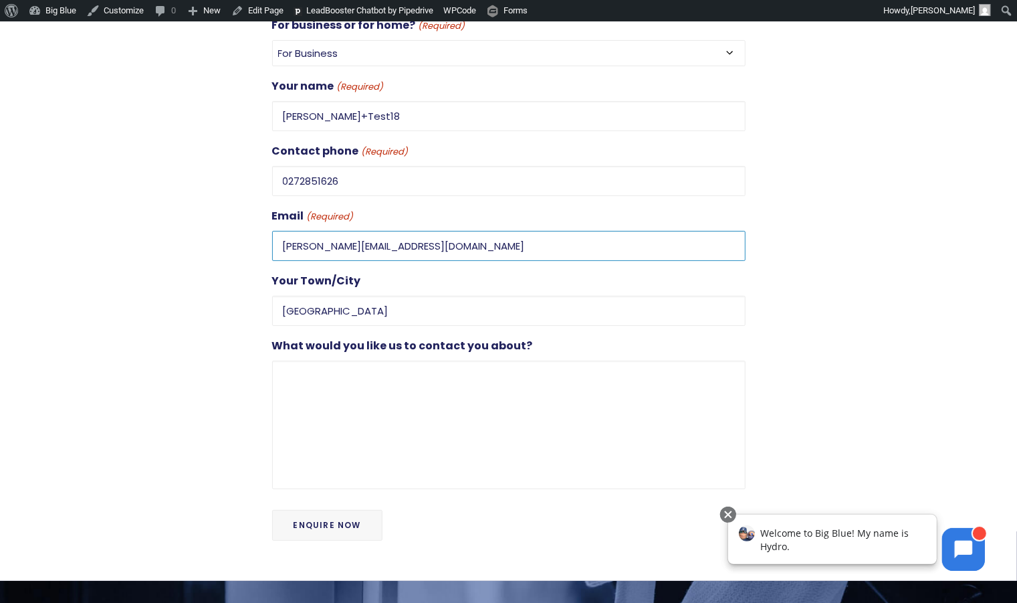
type input "Dan+Test18@gooddigital.co.nz"
click at [334, 353] on div "What would you like us to contact you about?" at bounding box center [509, 412] width 474 height 152
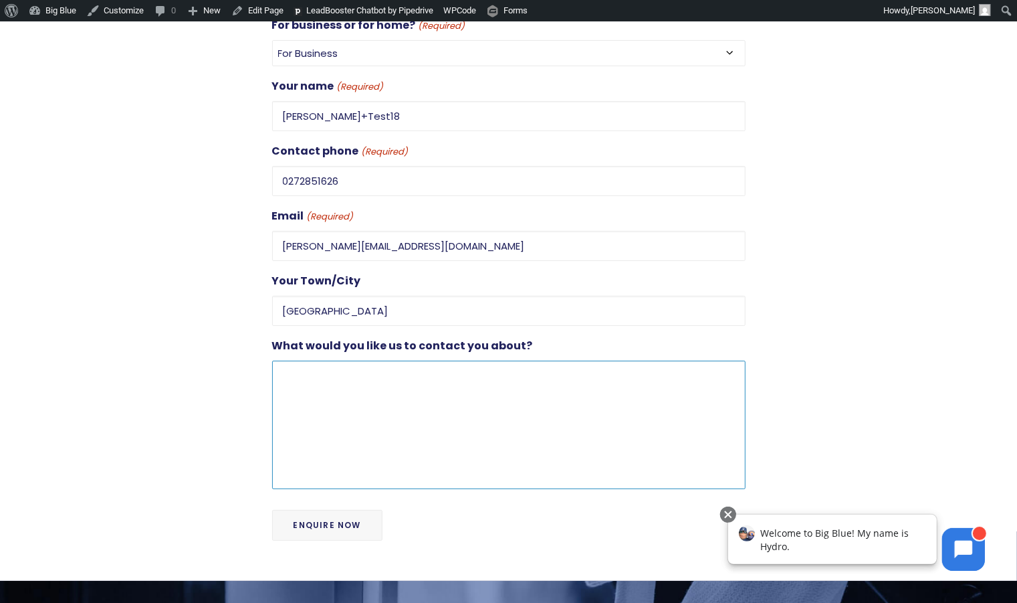
click at [320, 375] on textarea "What would you like us to contact you about?" at bounding box center [509, 424] width 474 height 128
paste textarea "Dan+Test18"
type textarea "This is a test from Dan+Test18"
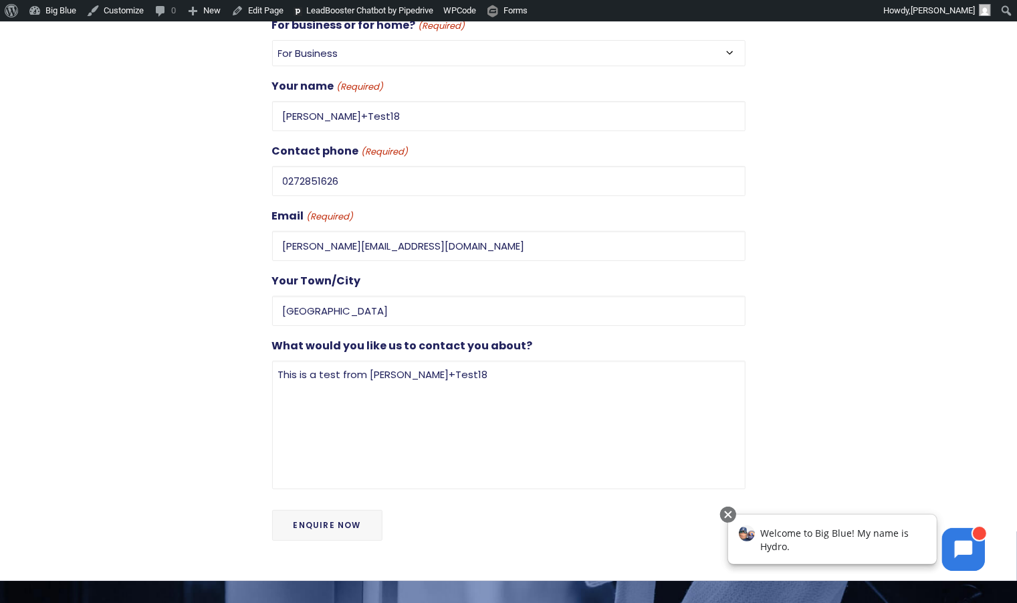
click at [319, 519] on input "Enquire Now" at bounding box center [327, 525] width 110 height 31
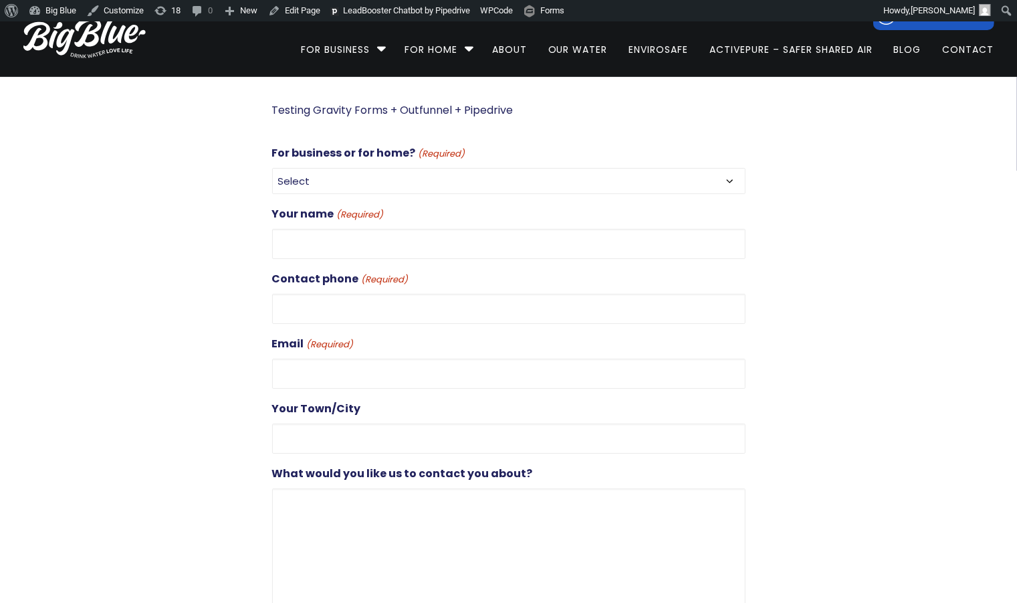
select select "For Business"
click at [272, 168] on select "Select For Business For Home" at bounding box center [509, 181] width 474 height 26
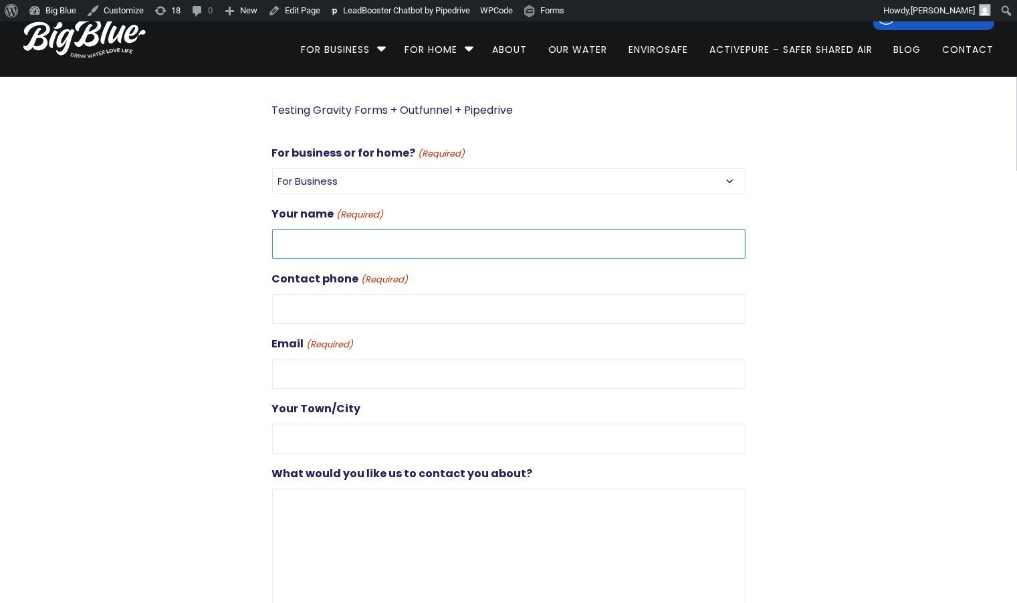
click at [375, 234] on input "Your name (Required)" at bounding box center [509, 244] width 474 height 30
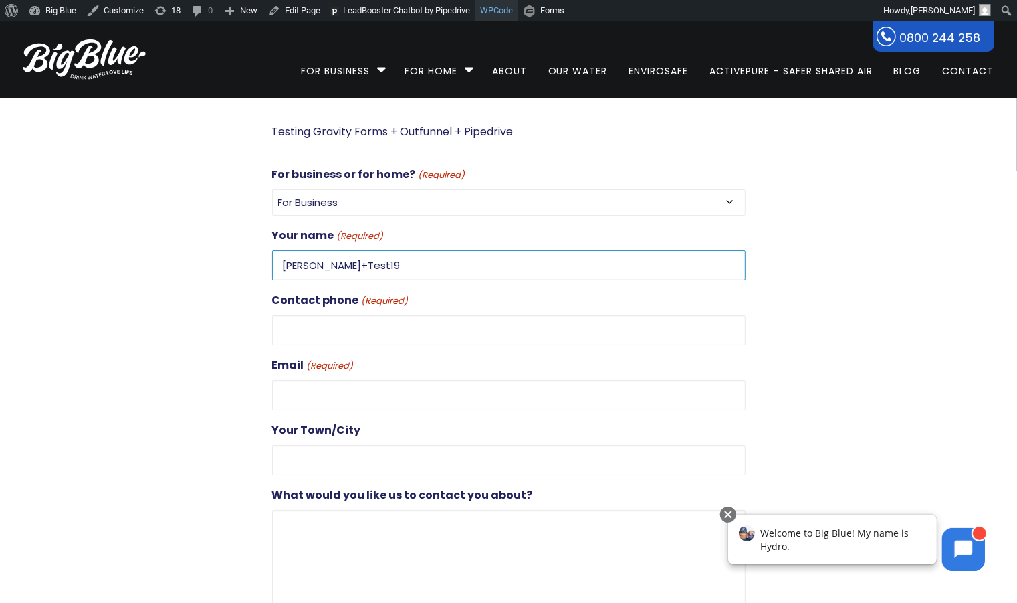
type input "Dan+Test19"
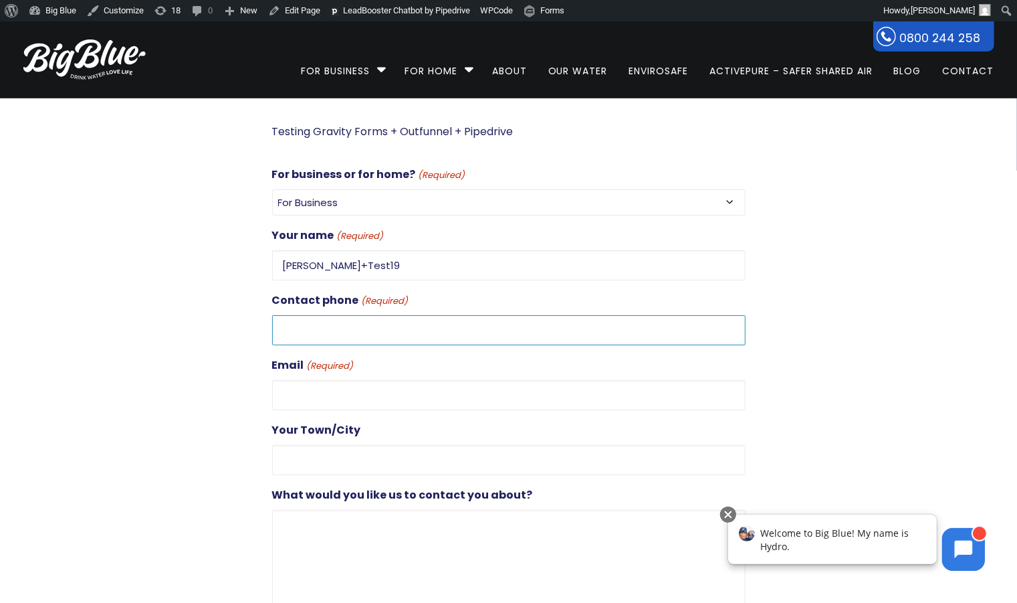
click at [345, 330] on input "Contact phone (Required)" at bounding box center [509, 330] width 474 height 30
type input "0272851626"
type input "dan@gooddigital.co.nz"
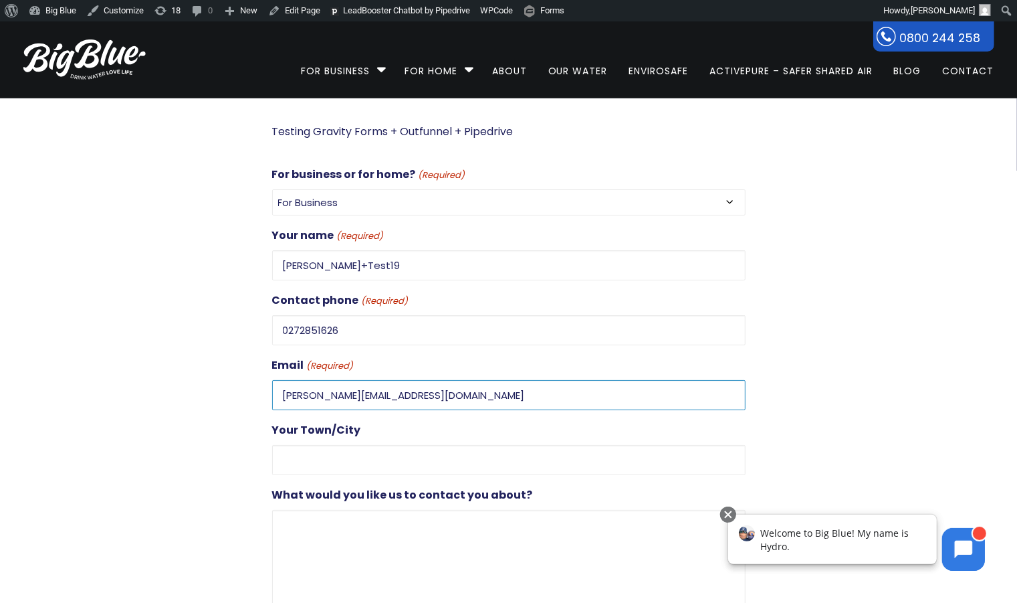
type input "Auckland"
drag, startPoint x: 301, startPoint y: 391, endPoint x: 274, endPoint y: 393, distance: 27.5
click at [274, 393] on input "dan@gooddigital.co.nz" at bounding box center [509, 395] width 474 height 30
paste input "Dan+Test19"
type input "Dan+Test19@gooddigital.co.nz"
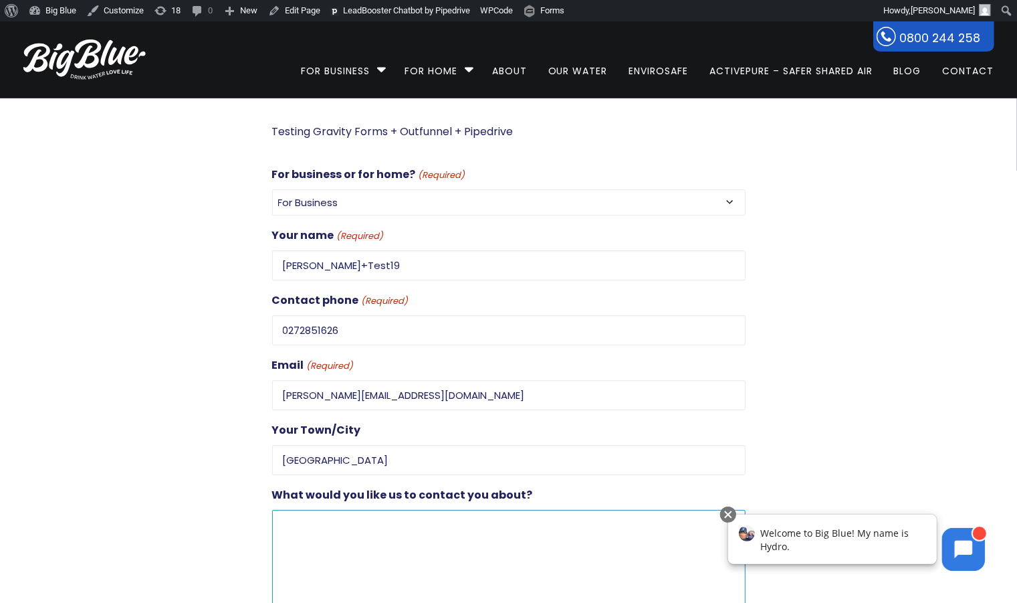
click at [320, 518] on textarea "What would you like us to contact you about?" at bounding box center [509, 574] width 474 height 128
paste textarea "Dan+Test19"
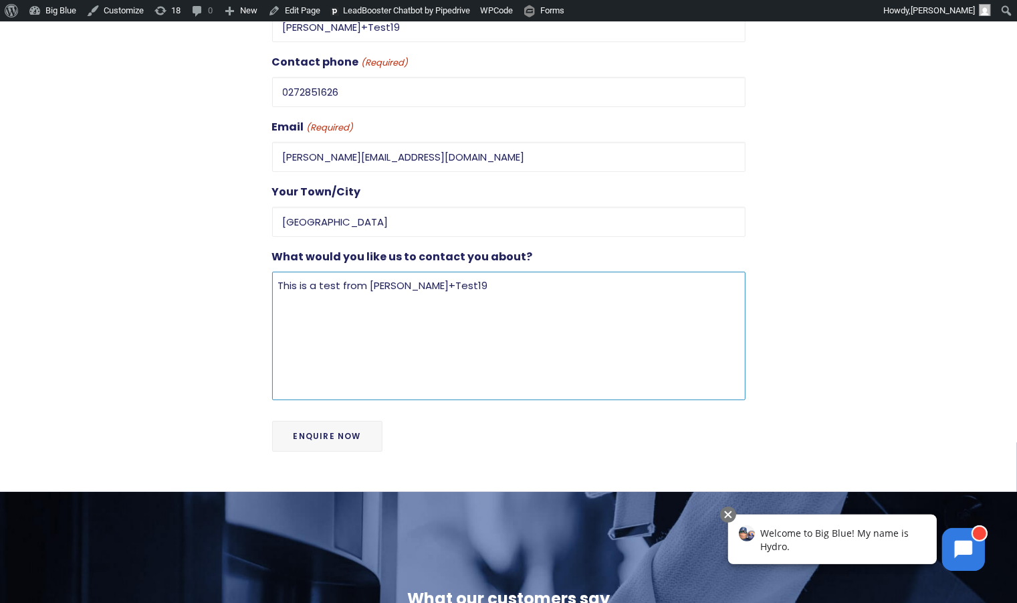
type textarea "This is a test from Dan+Test19"
click at [318, 437] on input "Enquire Now" at bounding box center [327, 436] width 110 height 31
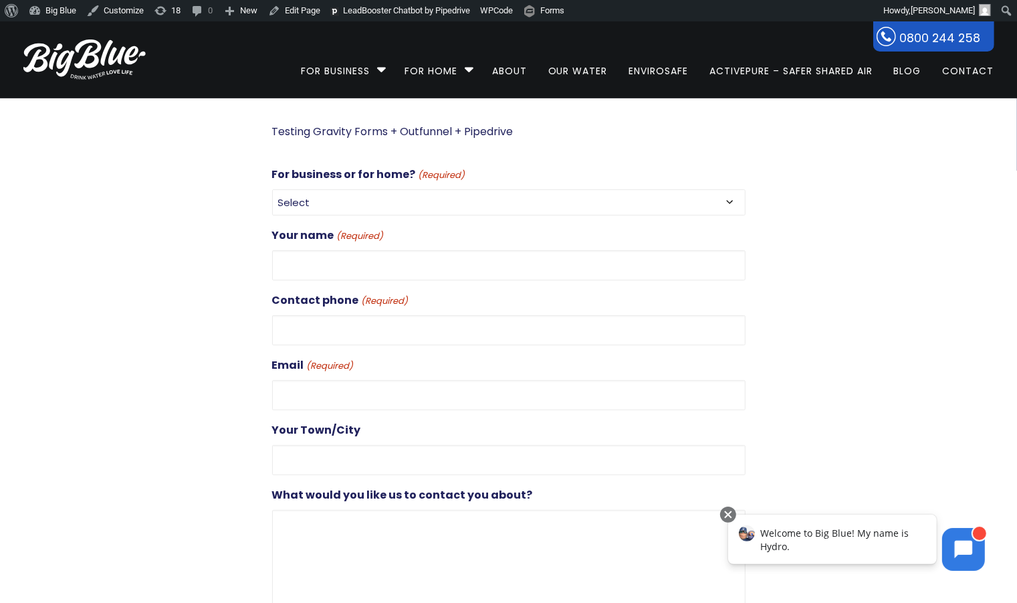
click at [965, 216] on div at bounding box center [870, 413] width 249 height 583
